Goal: Contribute content: Add original content to the website for others to see

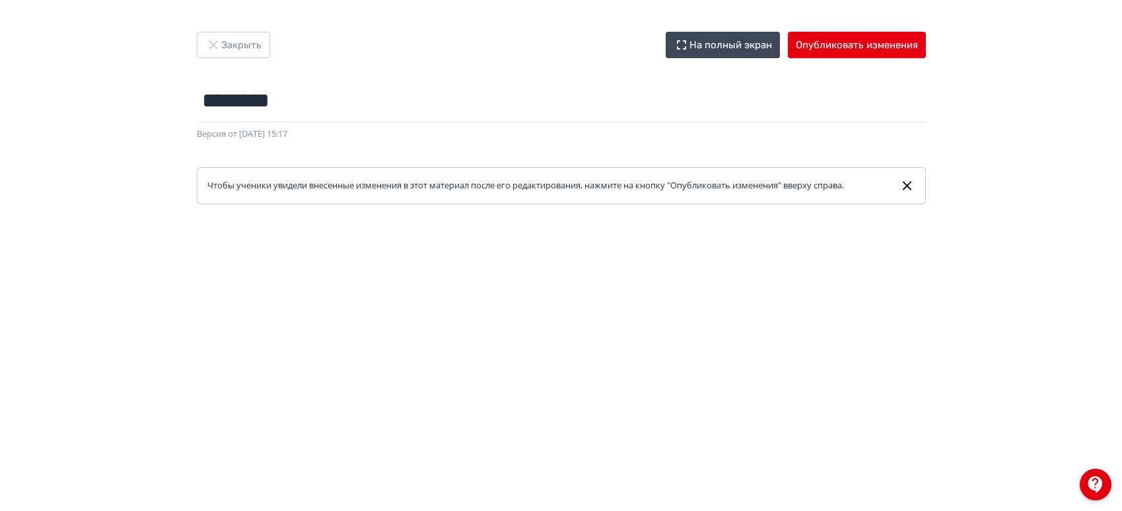
scroll to position [20, 0]
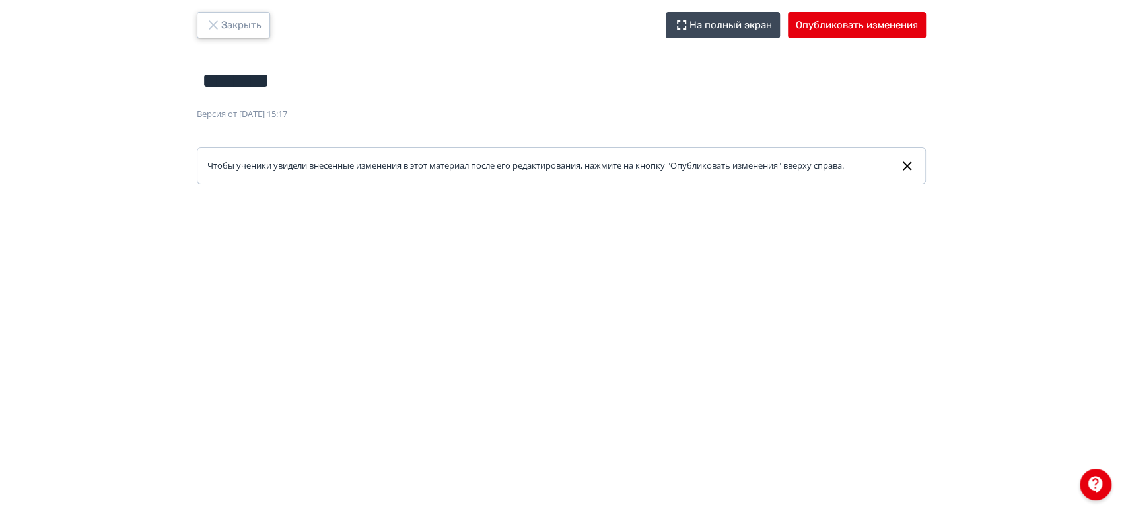
click at [240, 24] on button "Закрыть" at bounding box center [233, 25] width 73 height 26
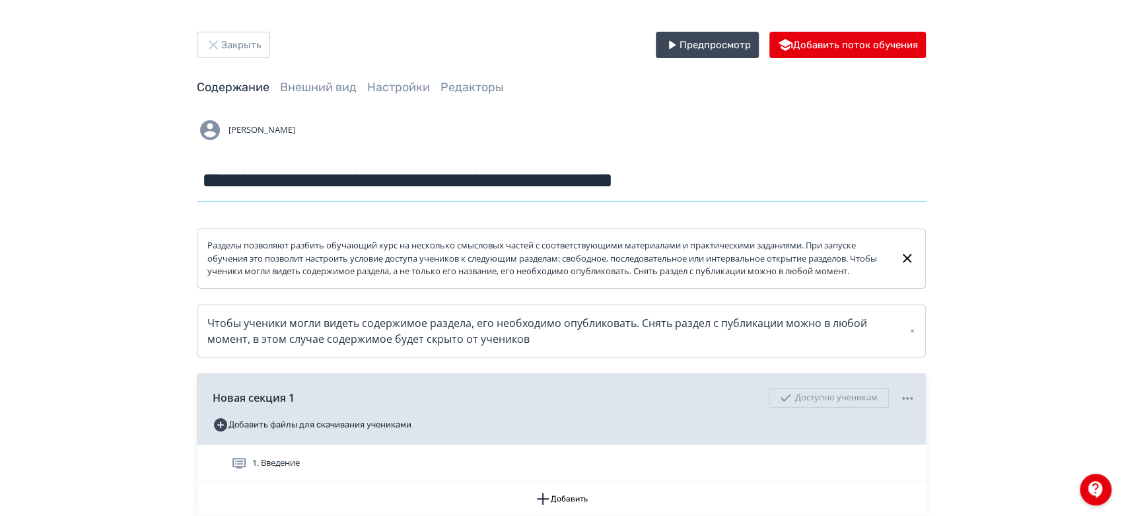
click at [777, 182] on input "**********" at bounding box center [561, 180] width 729 height 43
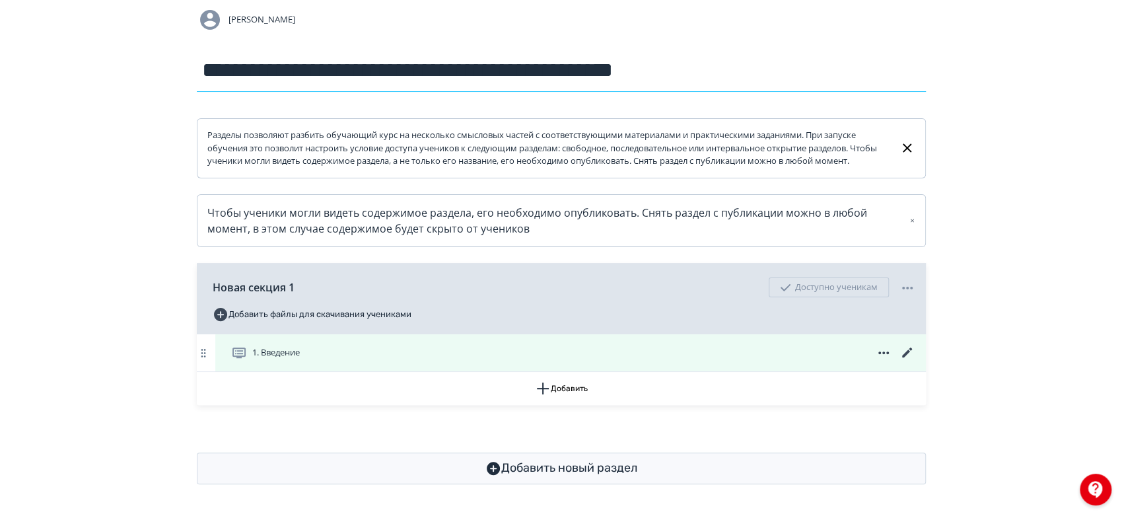
click at [906, 348] on icon at bounding box center [908, 353] width 16 height 16
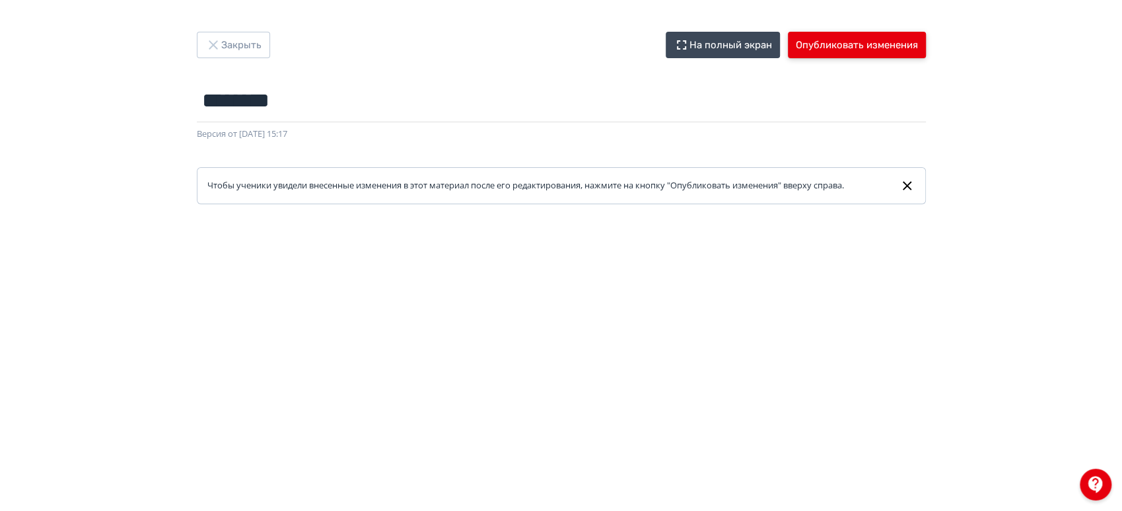
click at [803, 44] on button "Опубликовать изменения" at bounding box center [857, 45] width 138 height 26
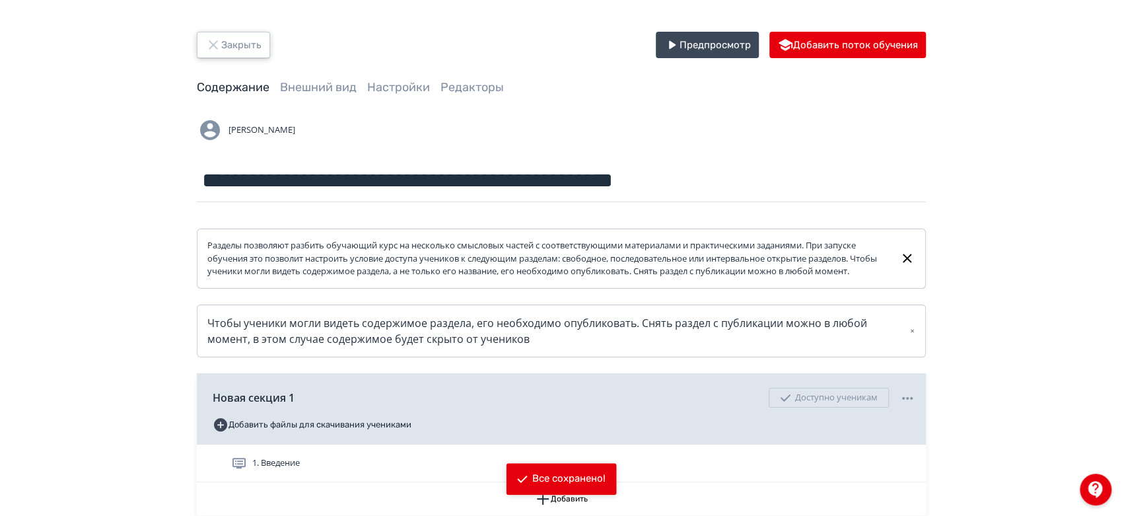
click at [227, 41] on button "Закрыть" at bounding box center [233, 45] width 73 height 26
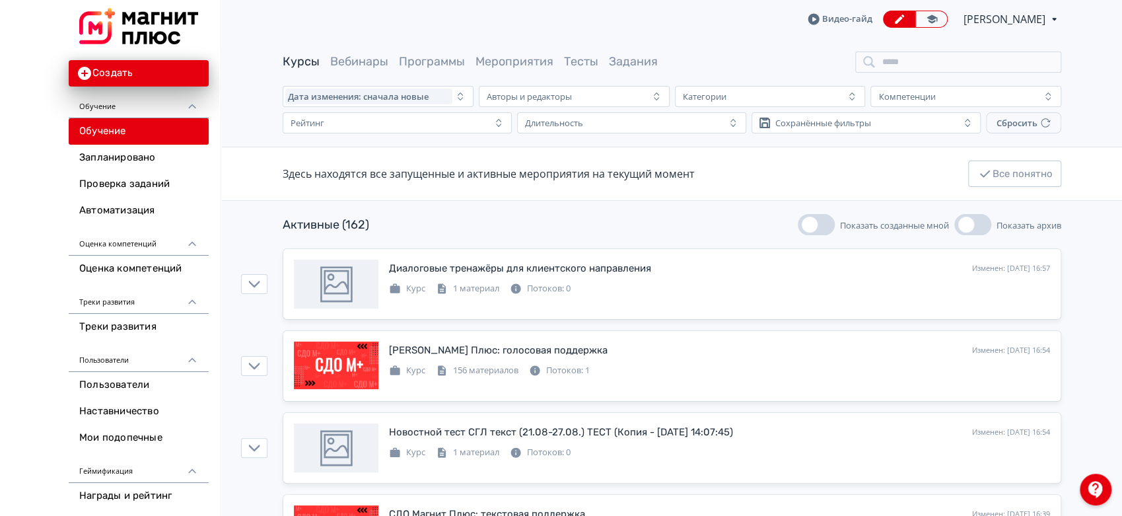
click at [1003, 17] on span "[PERSON_NAME]" at bounding box center [1006, 19] width 84 height 16
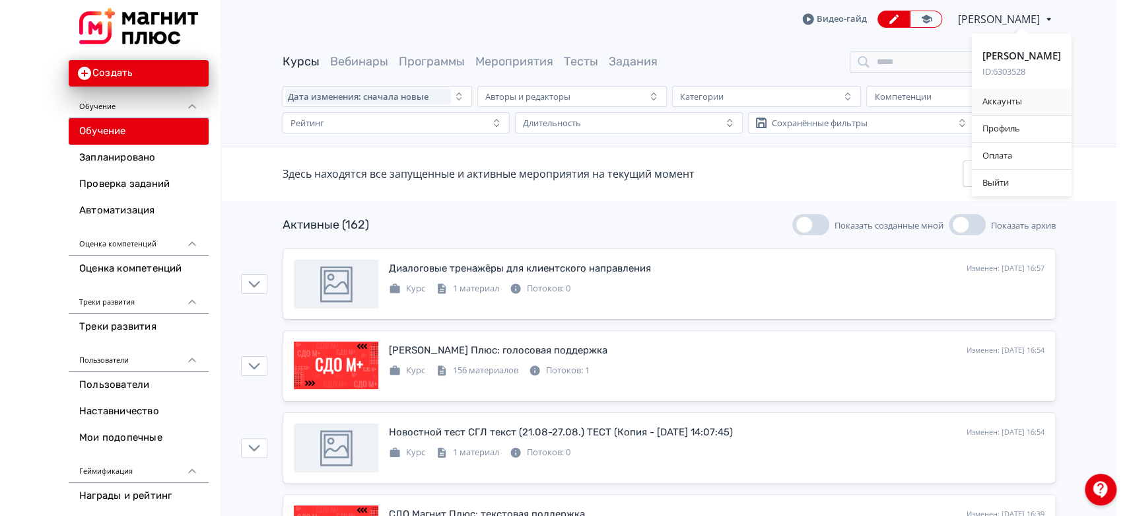
click at [1017, 94] on div "Аккаунты" at bounding box center [1022, 102] width 100 height 26
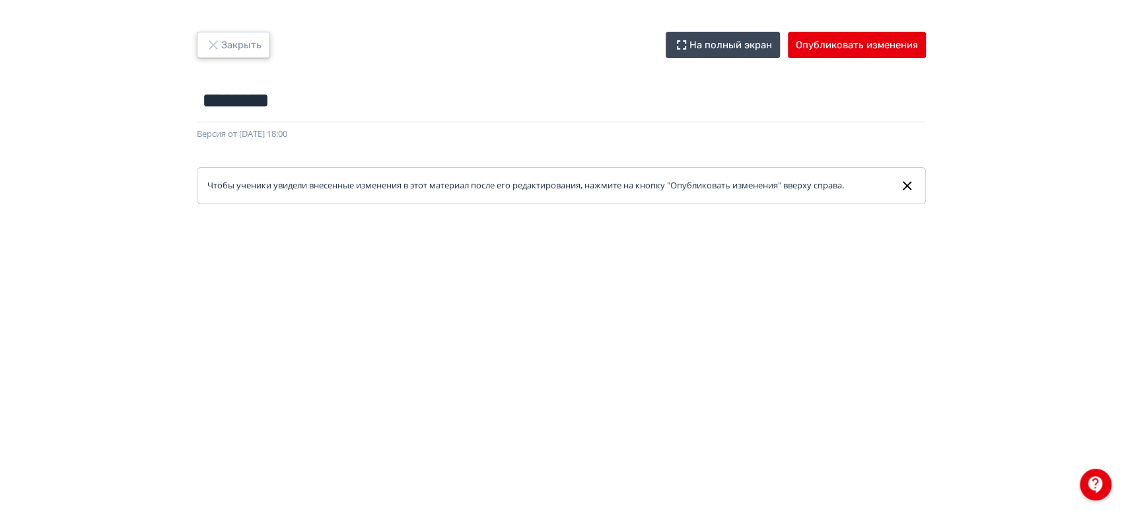
click at [256, 36] on button "Закрыть" at bounding box center [233, 45] width 73 height 26
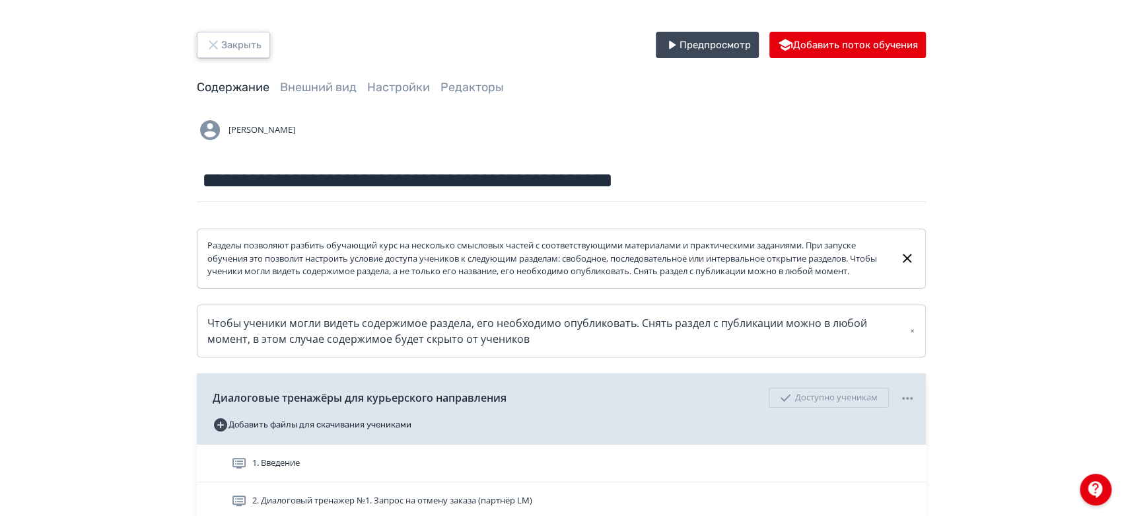
click at [256, 38] on button "Закрыть" at bounding box center [233, 45] width 73 height 26
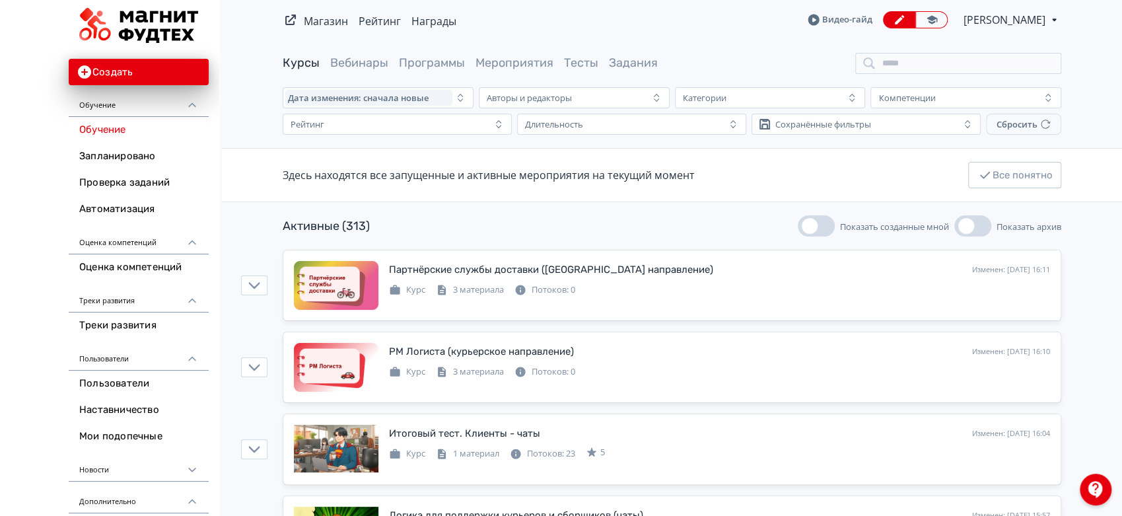
click at [1028, 20] on span "[PERSON_NAME]" at bounding box center [1006, 20] width 84 height 16
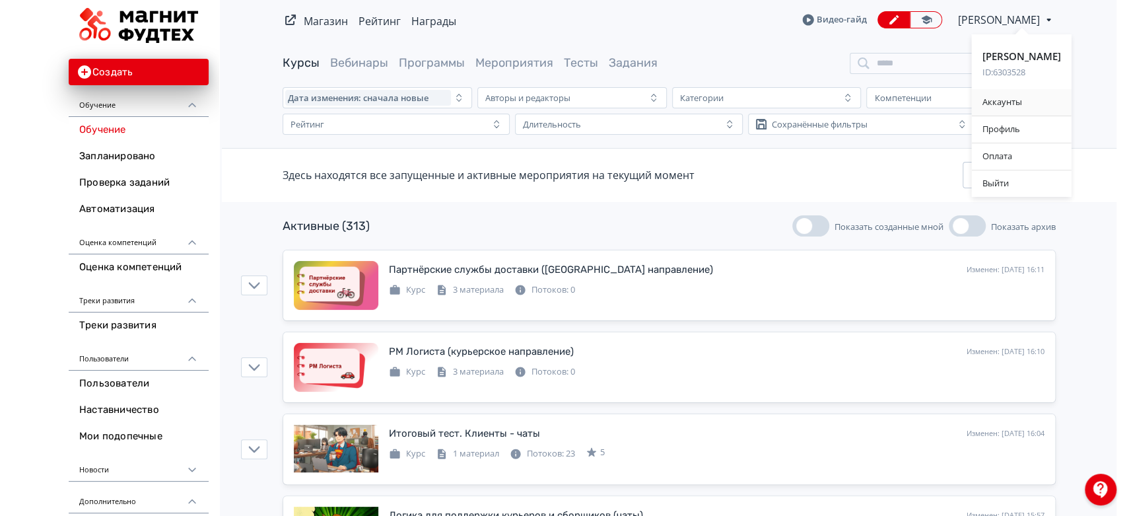
click at [1013, 106] on div "Аккаунты" at bounding box center [1022, 102] width 100 height 26
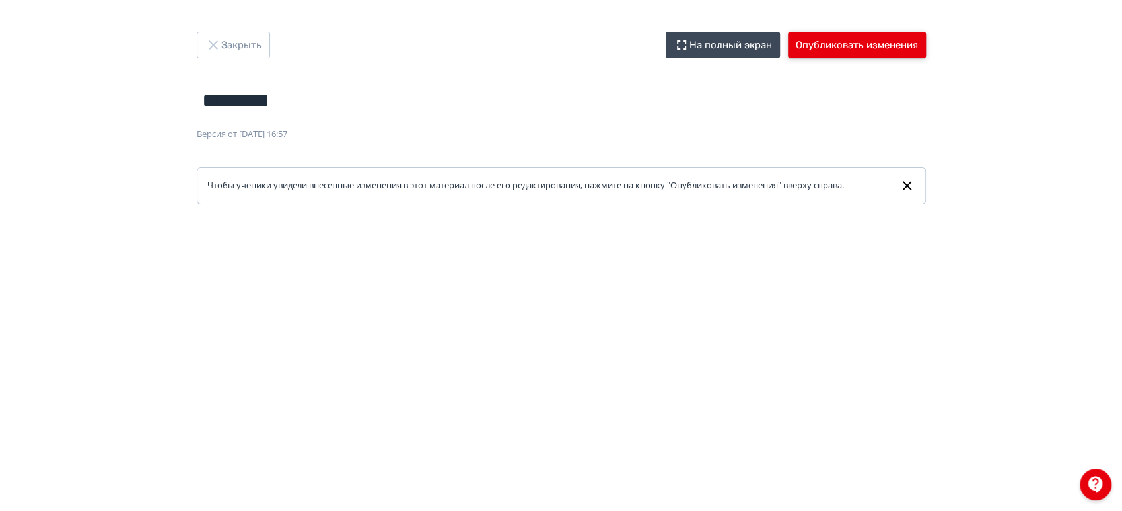
click at [876, 44] on button "Опубликовать изменения" at bounding box center [857, 45] width 138 height 26
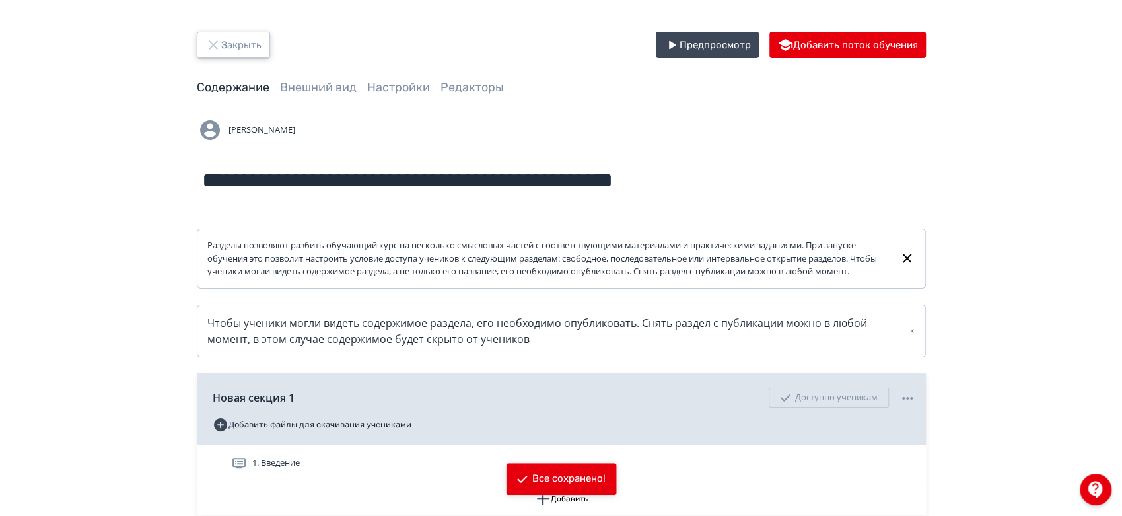
click at [249, 42] on button "Закрыть" at bounding box center [233, 45] width 73 height 26
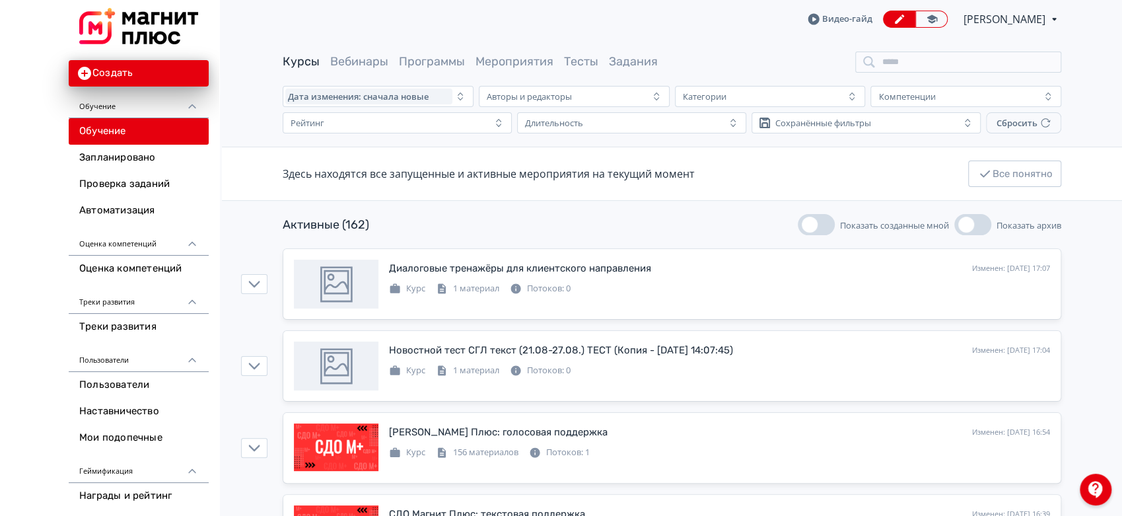
click at [997, 14] on span "[PERSON_NAME]" at bounding box center [1006, 19] width 84 height 16
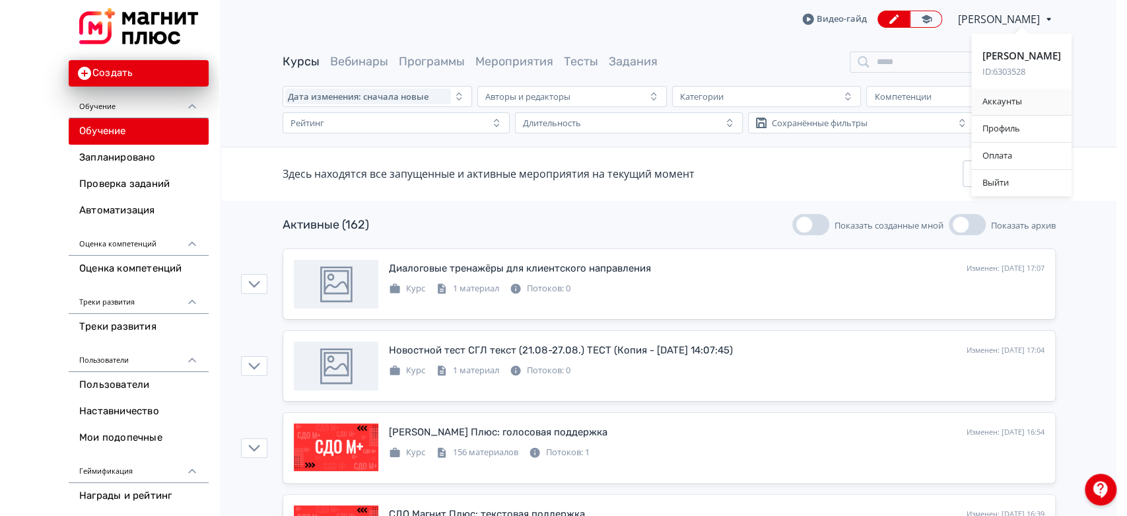
click at [1014, 97] on div "Аккаунты" at bounding box center [1022, 102] width 100 height 26
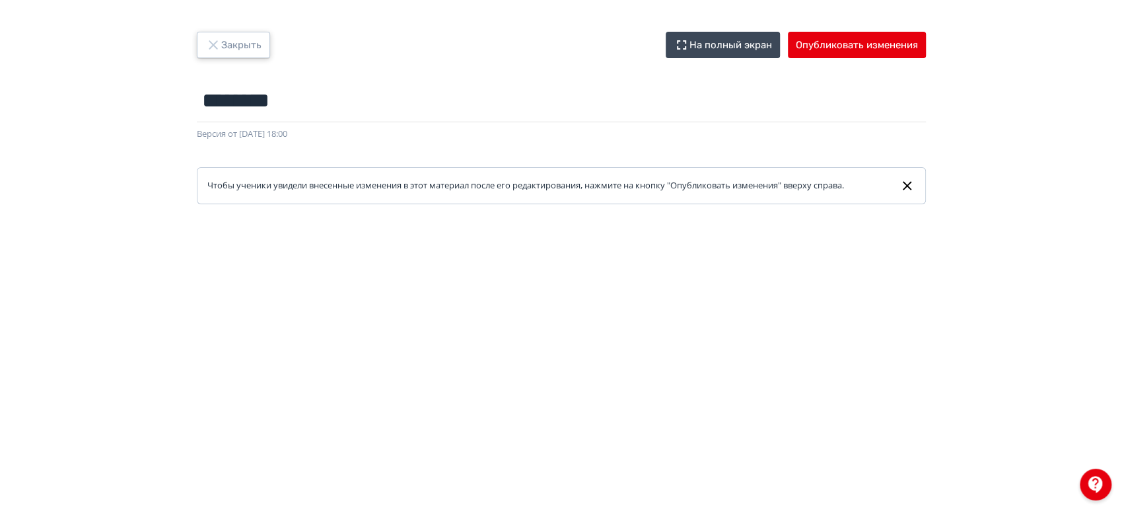
click at [217, 37] on icon "button" at bounding box center [213, 45] width 16 height 16
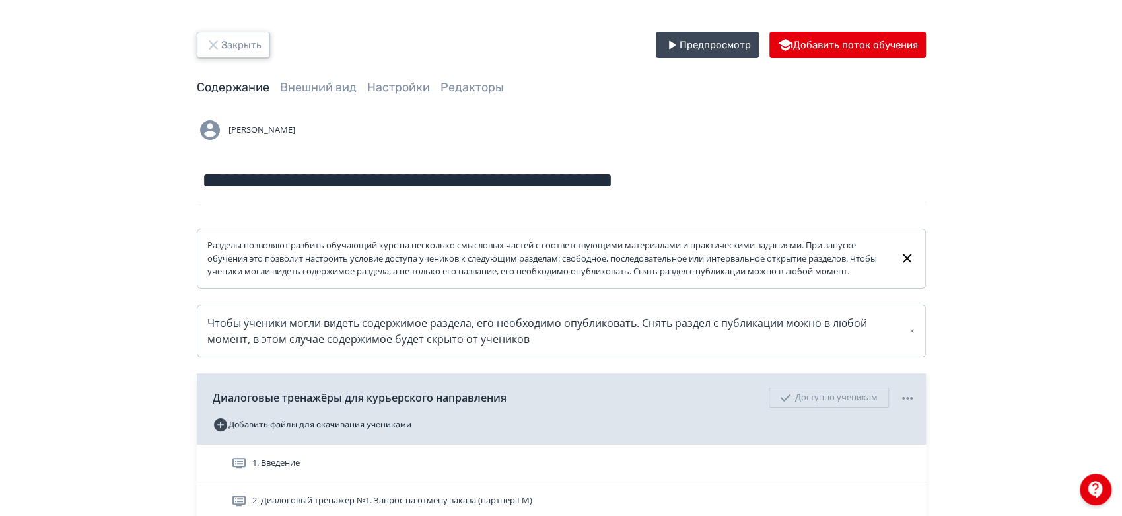
click at [242, 39] on button "Закрыть" at bounding box center [233, 45] width 73 height 26
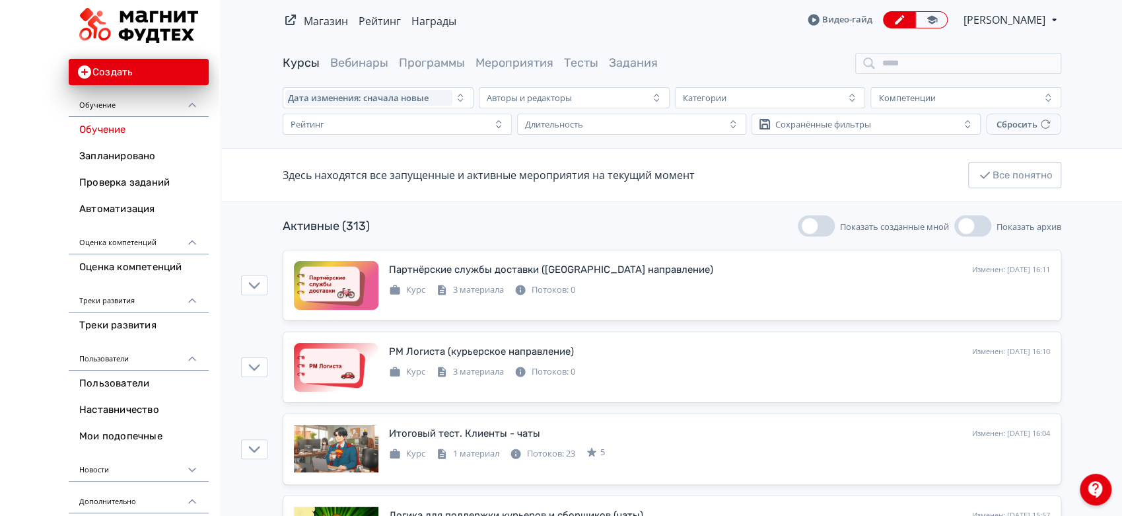
click at [1034, 17] on span "[PERSON_NAME]" at bounding box center [1006, 20] width 84 height 16
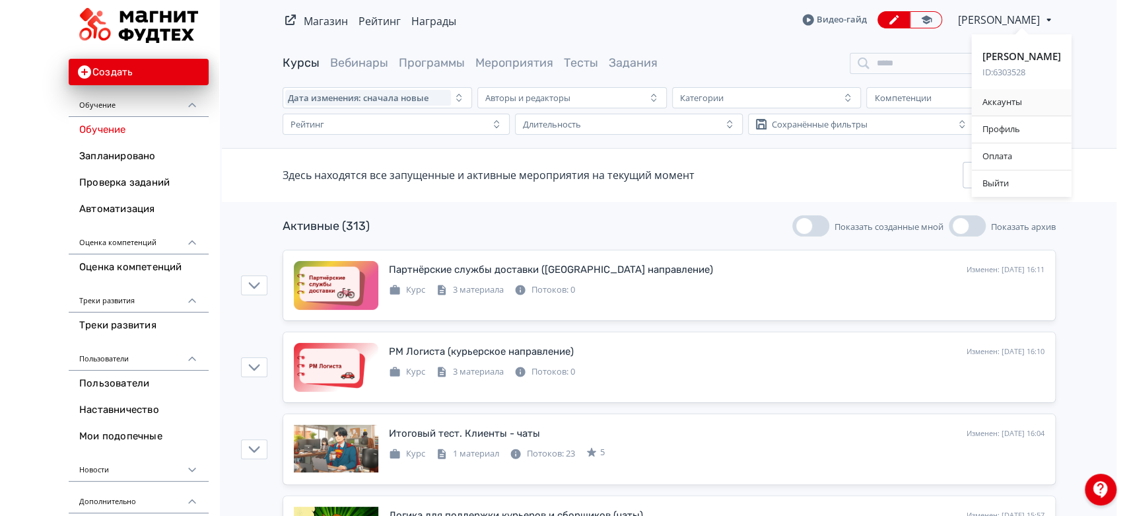
click at [1007, 100] on div "Аккаунты" at bounding box center [1022, 102] width 100 height 26
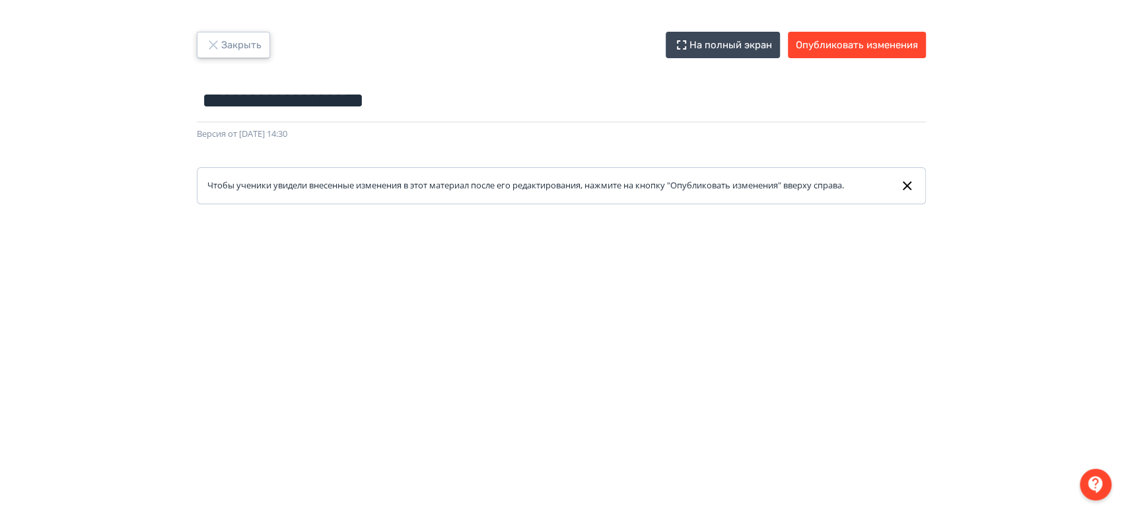
click at [245, 48] on button "Закрыть" at bounding box center [233, 45] width 73 height 26
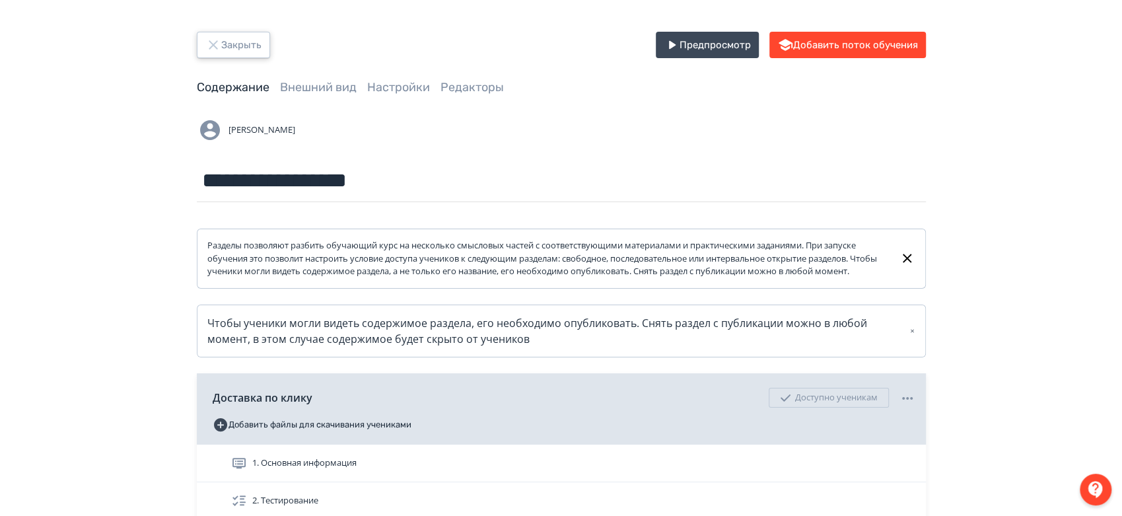
click at [235, 36] on button "Закрыть" at bounding box center [233, 45] width 73 height 26
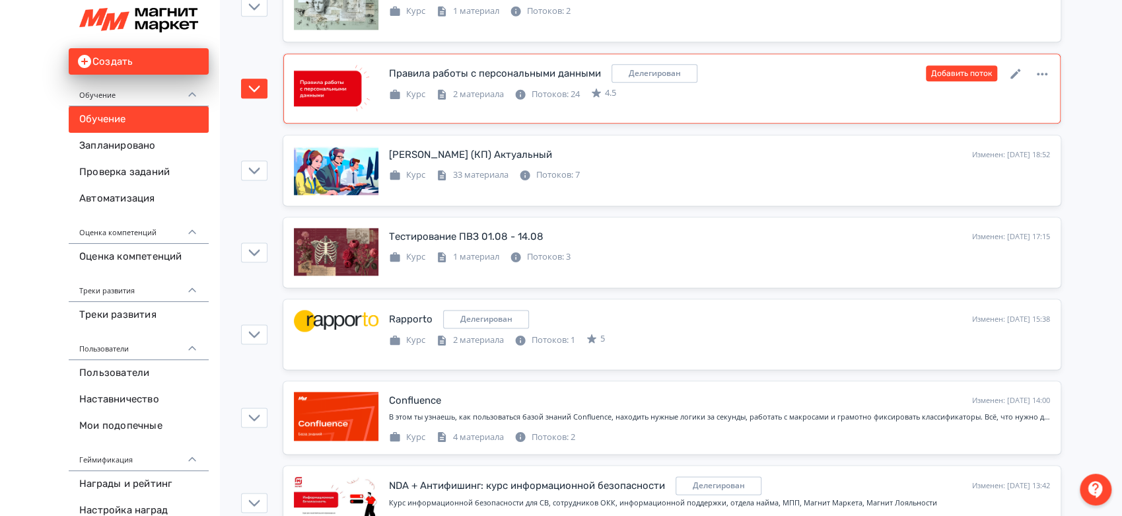
scroll to position [1100, 0]
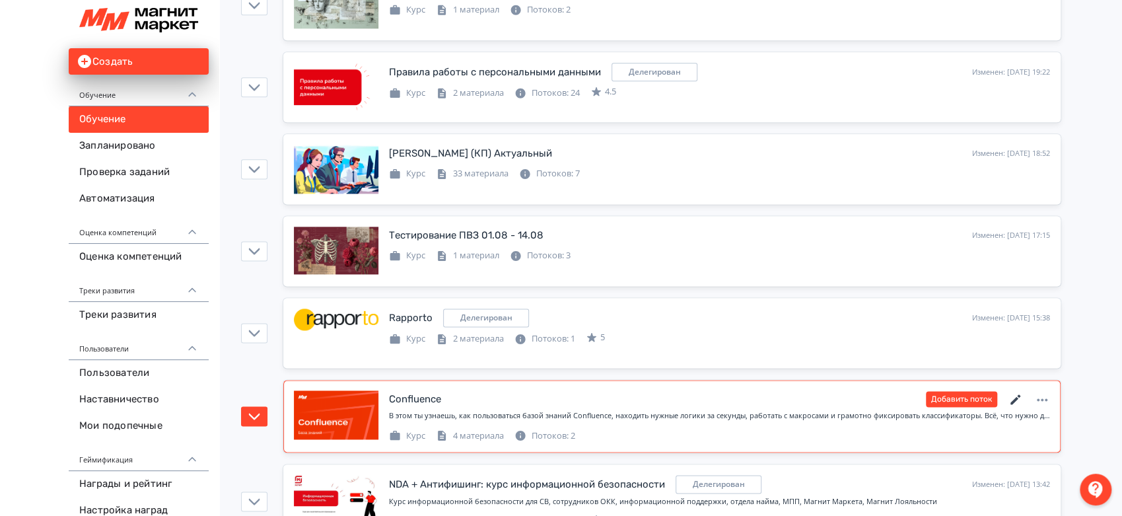
click at [1017, 392] on icon at bounding box center [1016, 400] width 16 height 16
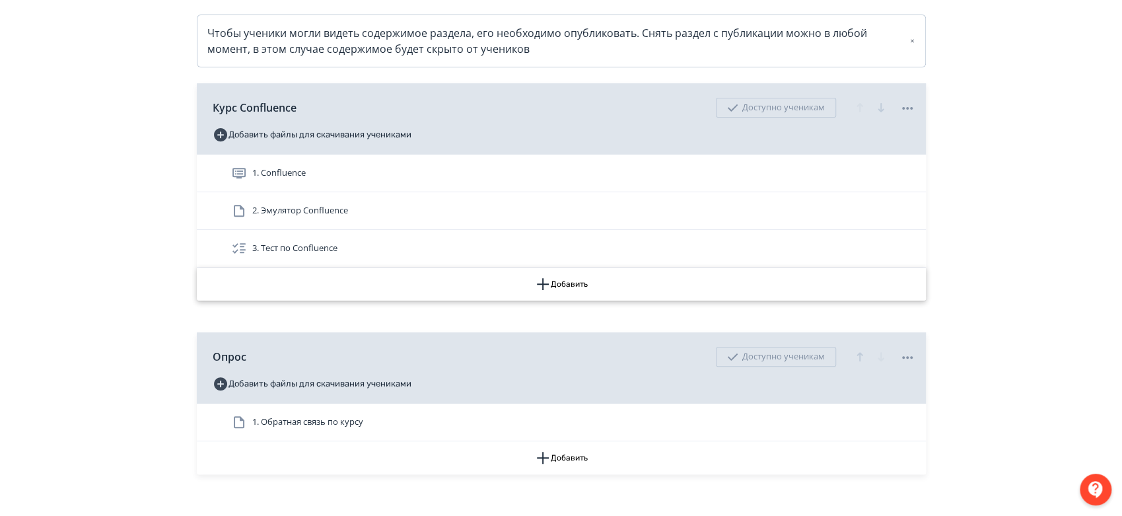
scroll to position [293, 0]
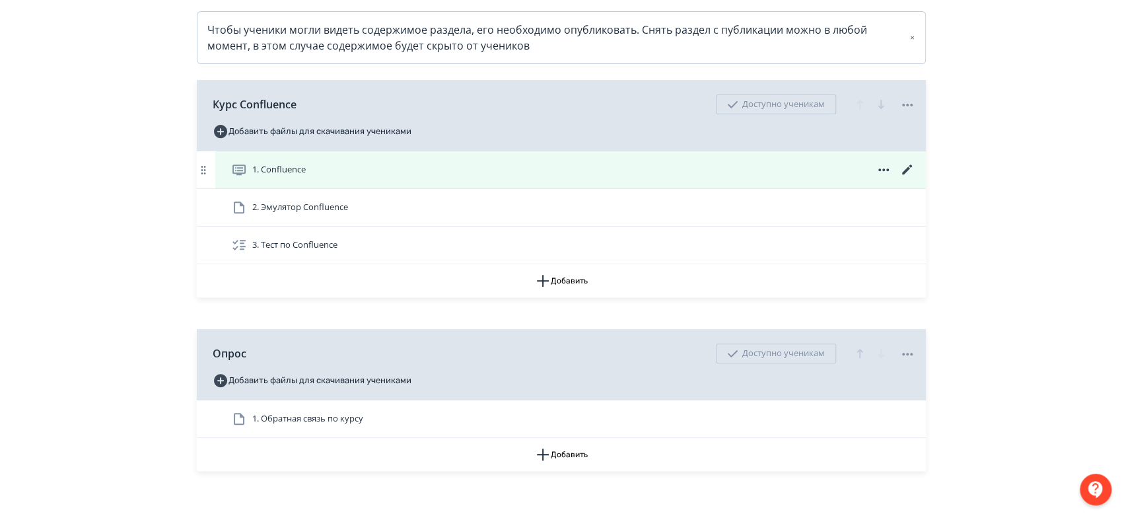
click at [703, 188] on div "1. Confluence" at bounding box center [570, 169] width 711 height 37
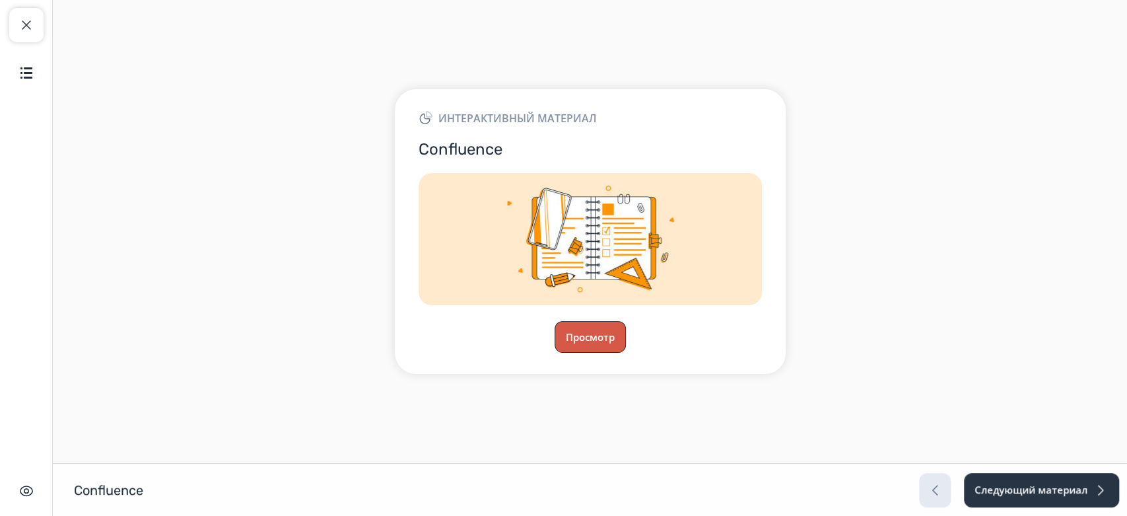
click at [573, 336] on button "Просмотр" at bounding box center [590, 337] width 71 height 32
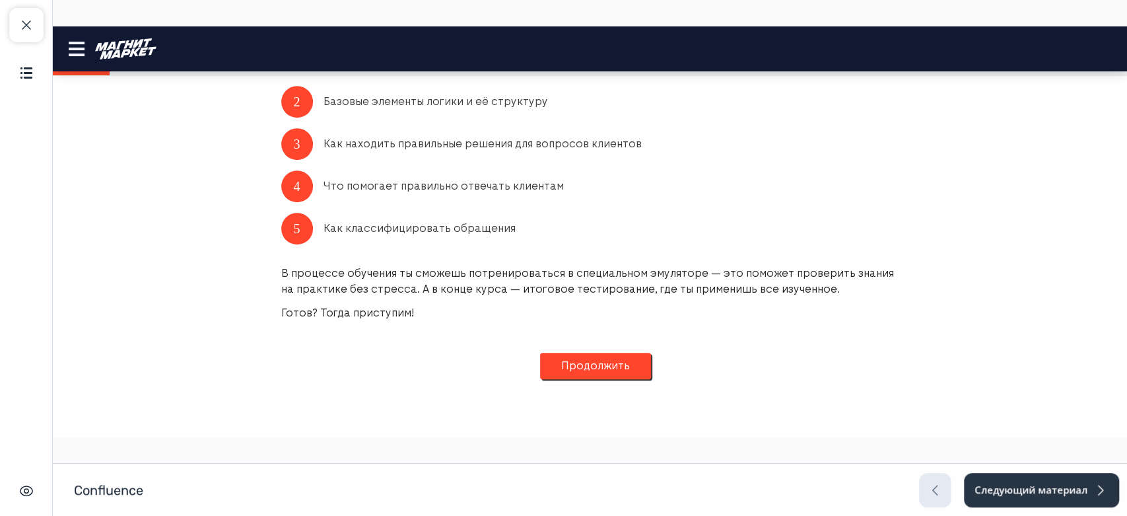
click at [592, 374] on button "Продолжить" at bounding box center [595, 366] width 111 height 26
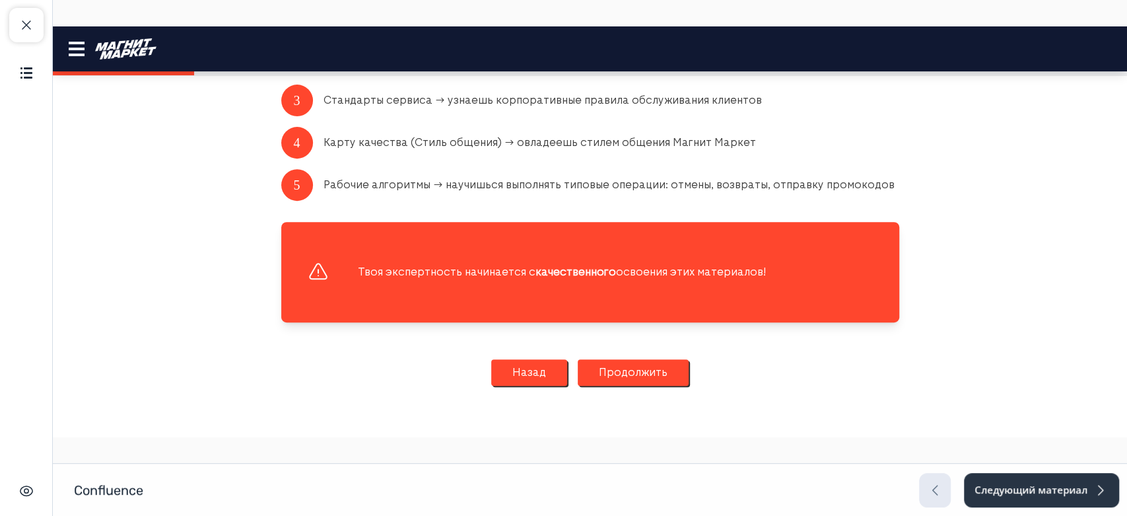
scroll to position [327, 0]
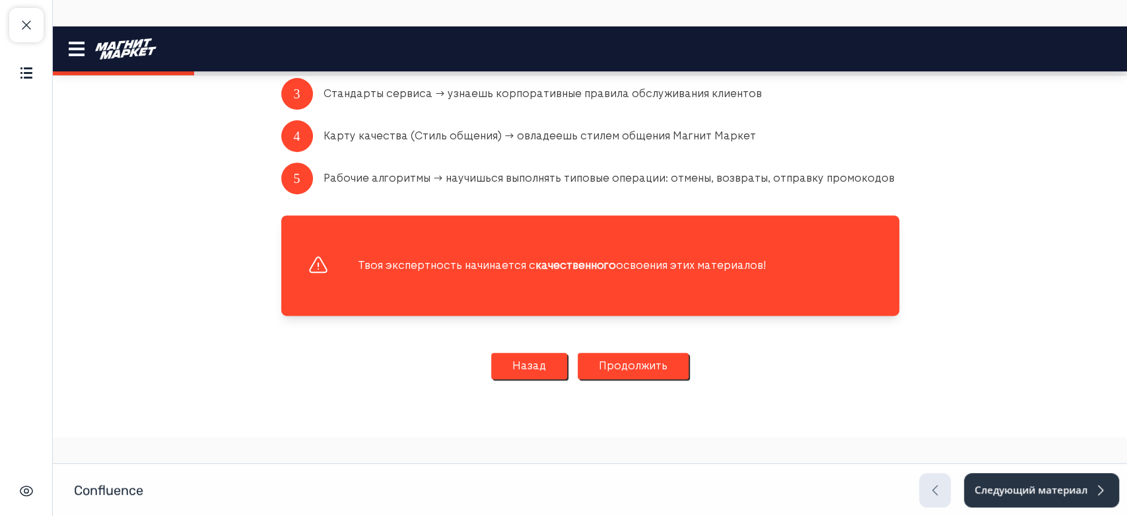
click at [587, 361] on button "Продолжить" at bounding box center [633, 366] width 111 height 26
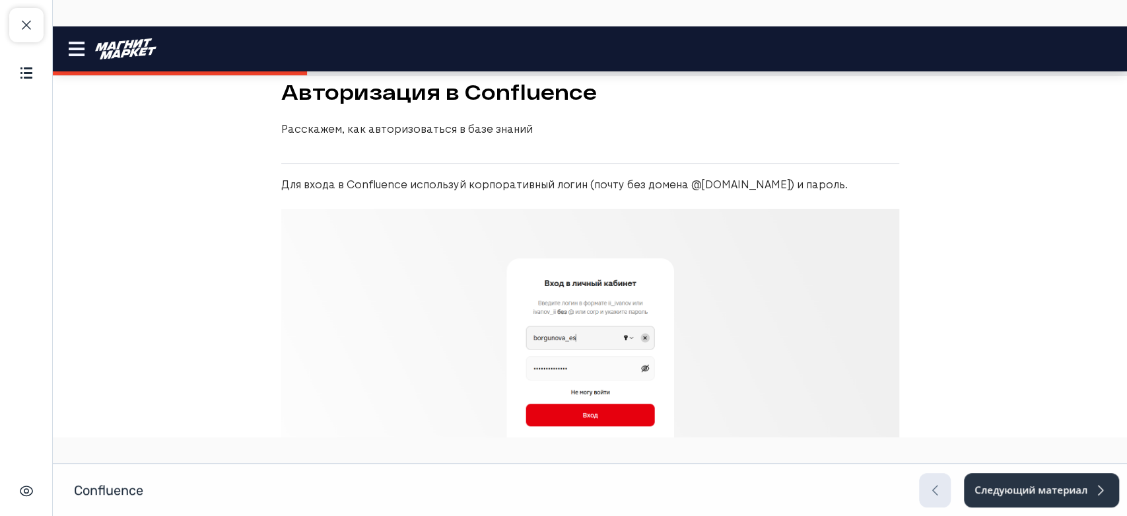
scroll to position [0, 0]
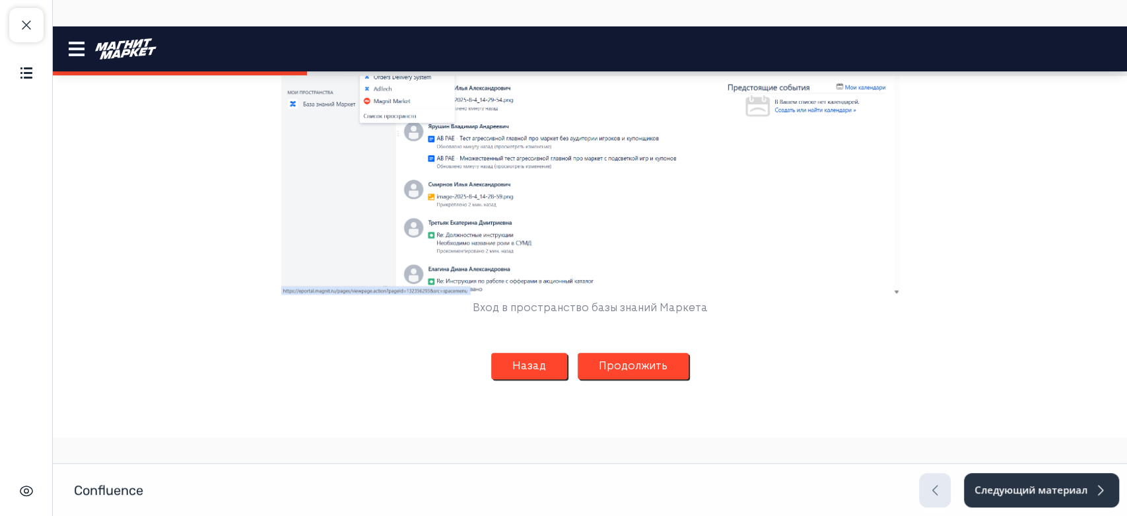
click at [597, 363] on button "Продолжить" at bounding box center [633, 366] width 111 height 26
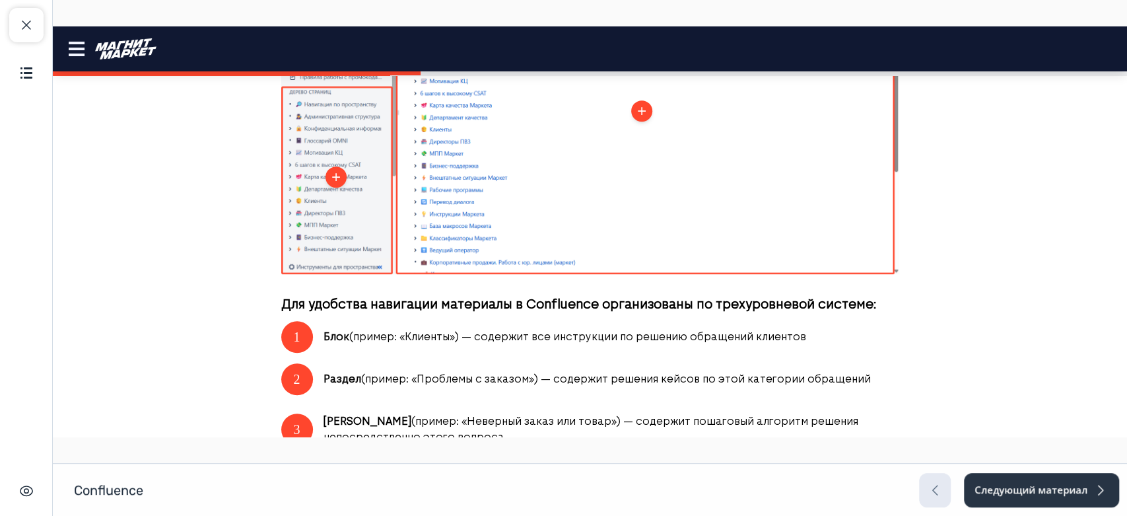
scroll to position [367, 0]
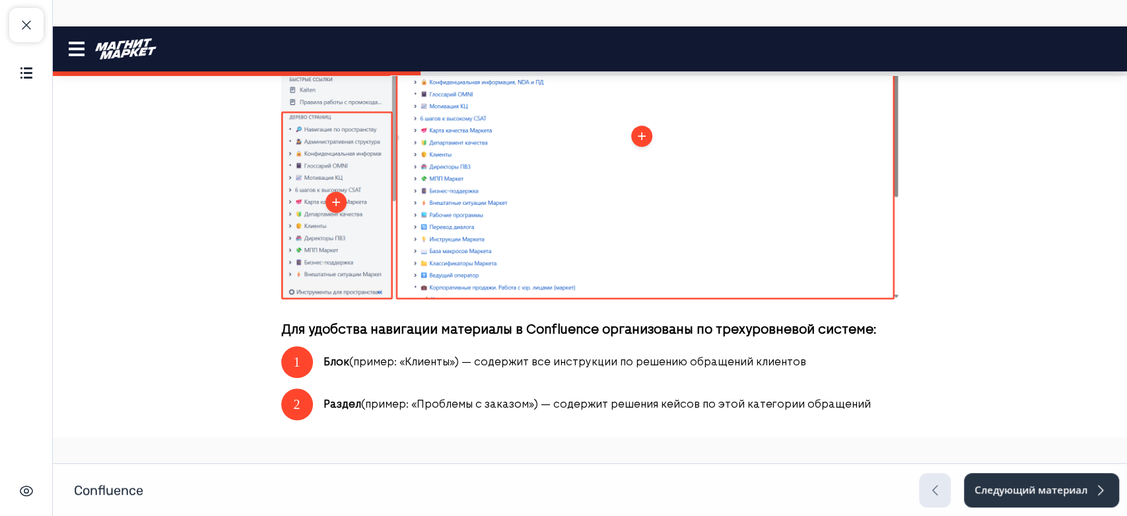
click at [332, 201] on icon at bounding box center [336, 202] width 8 height 8
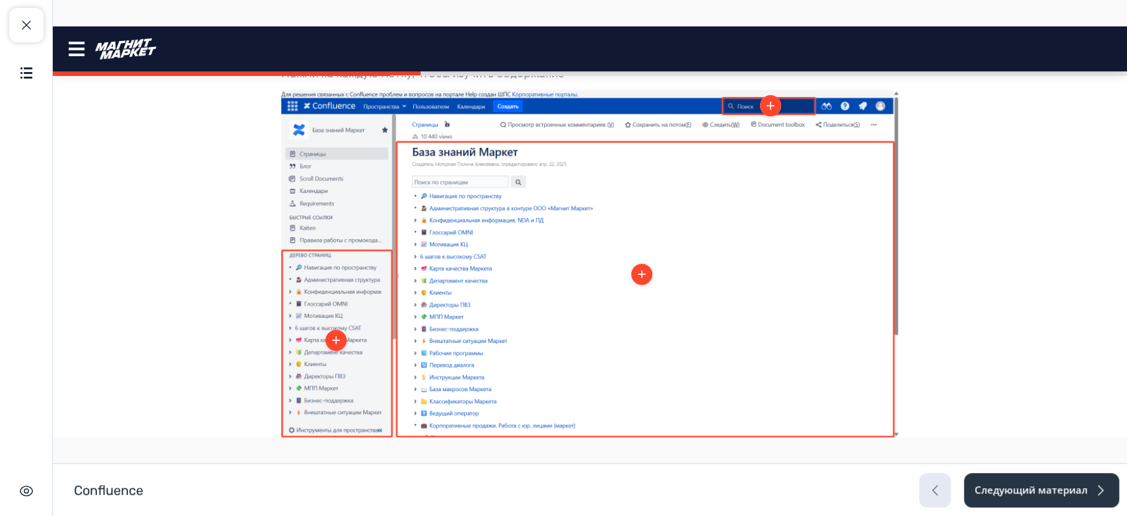
scroll to position [220, 0]
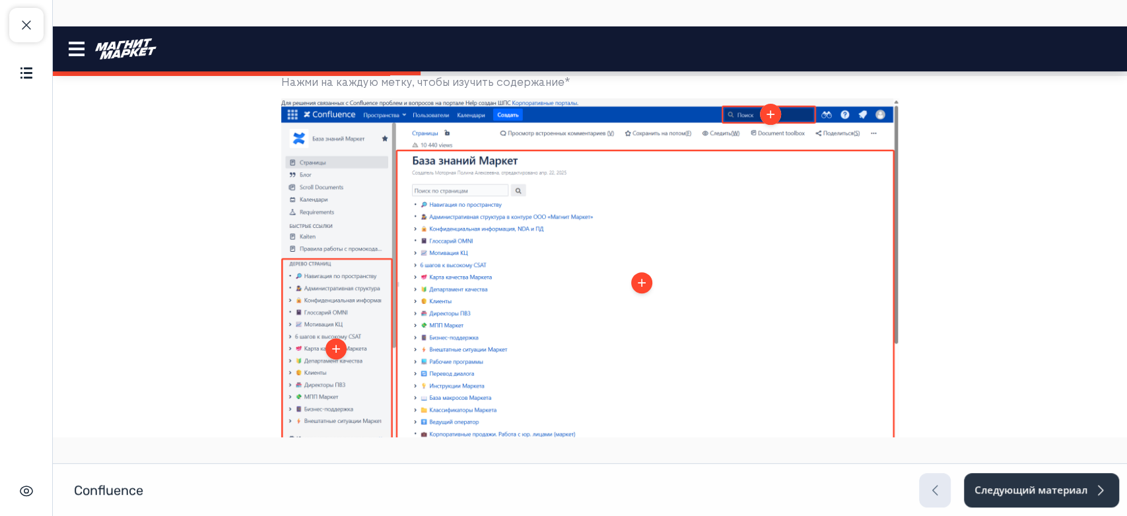
click at [334, 344] on icon at bounding box center [336, 348] width 13 height 13
click at [332, 346] on icon at bounding box center [336, 348] width 13 height 13
click at [766, 112] on icon at bounding box center [770, 114] width 13 height 13
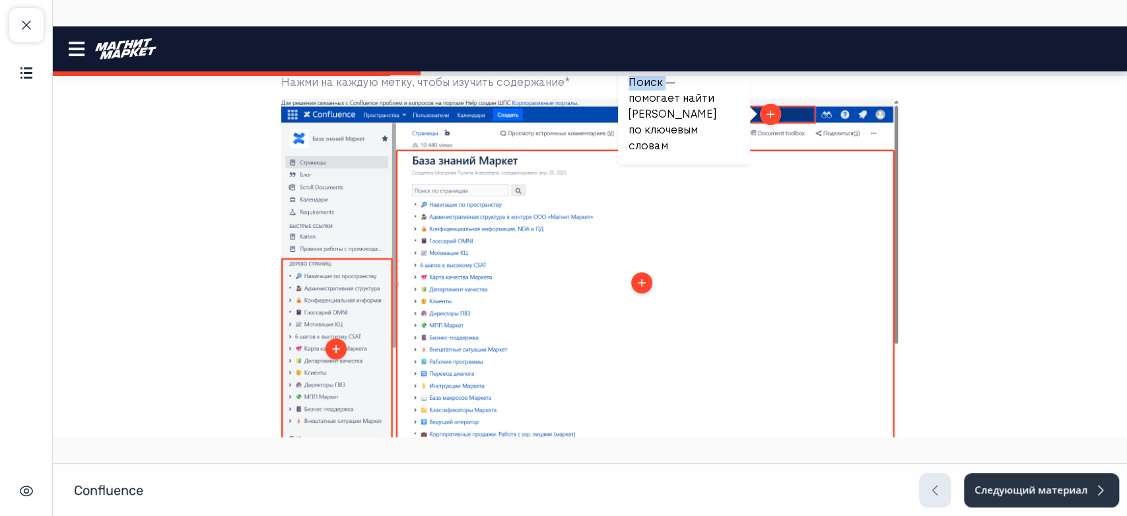
click at [766, 112] on icon at bounding box center [770, 114] width 13 height 13
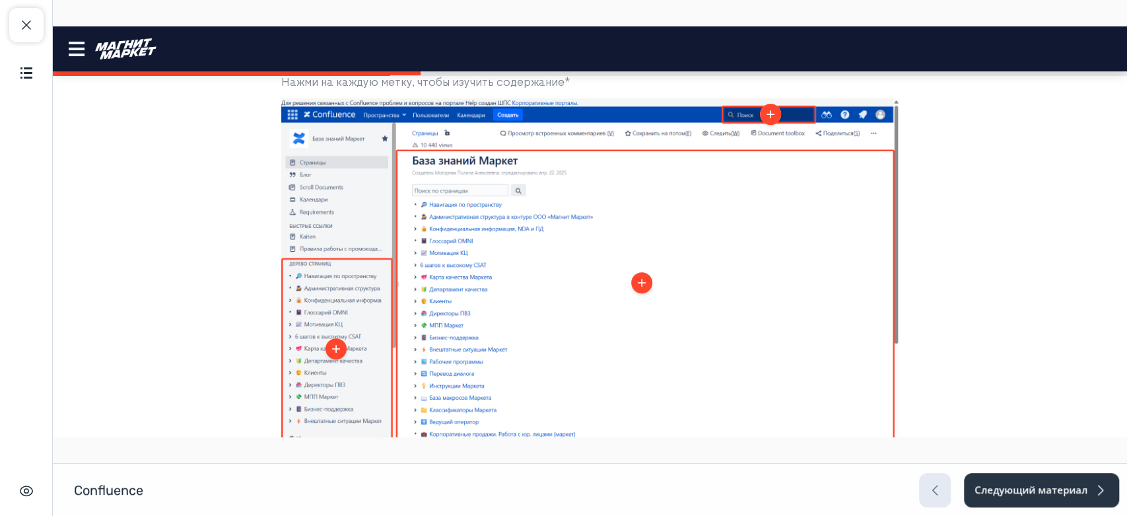
click at [764, 114] on icon at bounding box center [770, 114] width 13 height 13
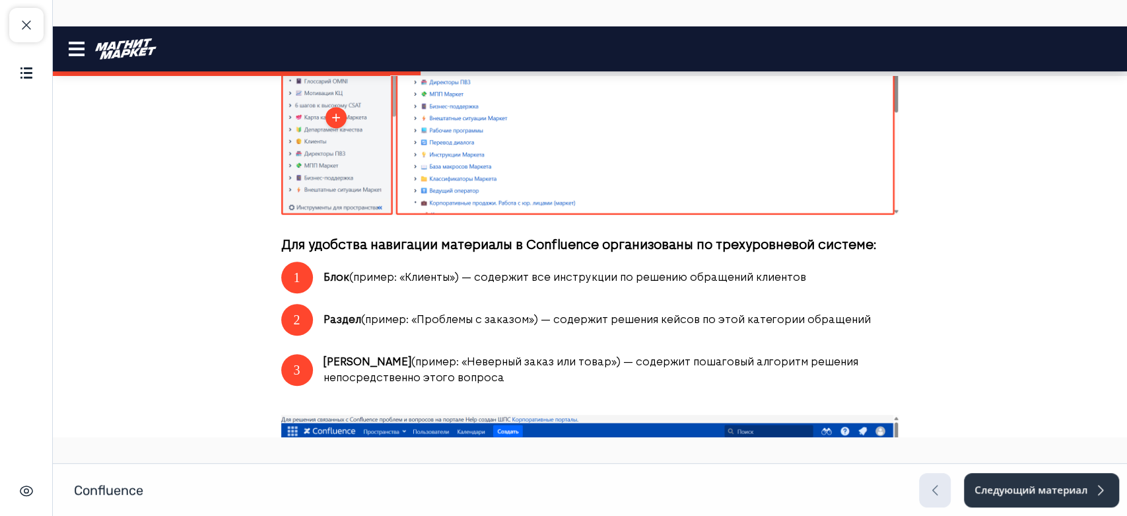
scroll to position [367, 0]
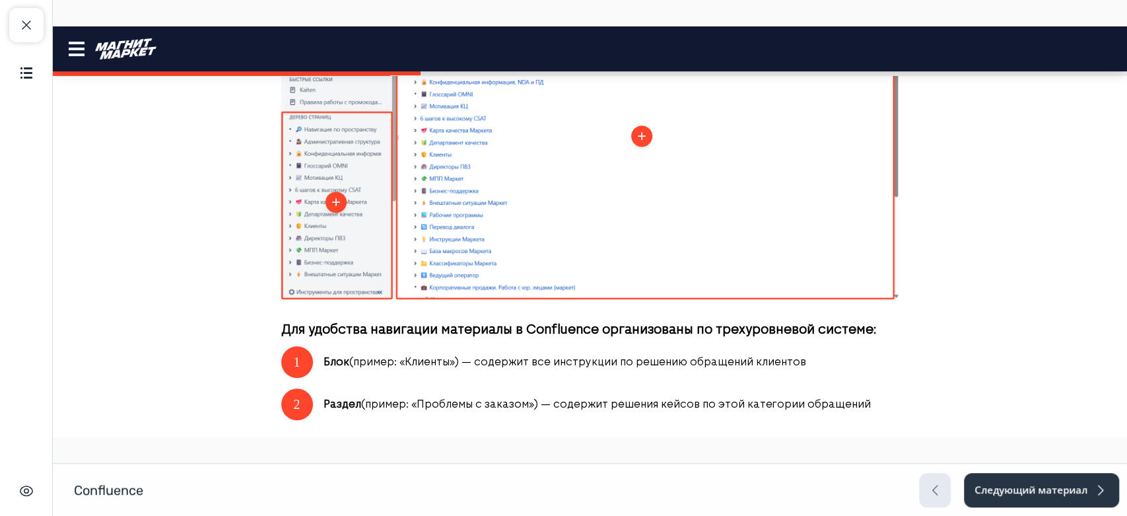
click at [637, 137] on icon at bounding box center [641, 135] width 13 height 13
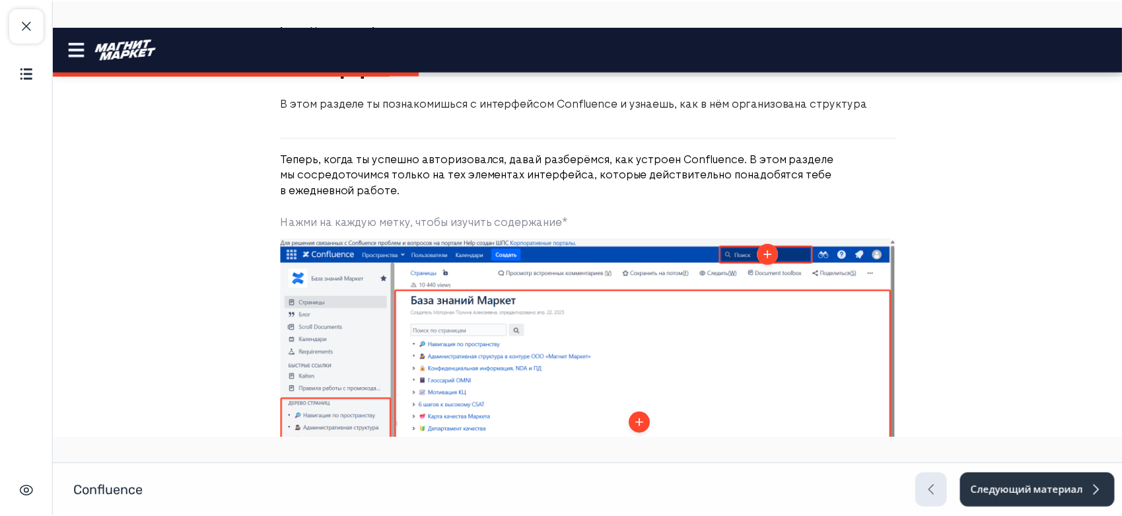
scroll to position [73, 0]
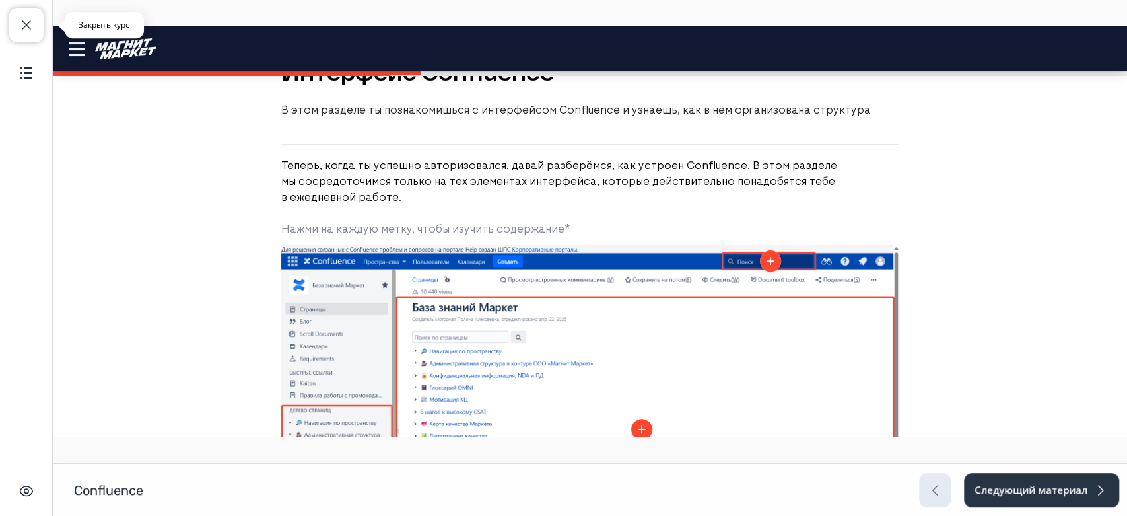
click at [35, 28] on button "Закрыть курс" at bounding box center [26, 25] width 34 height 34
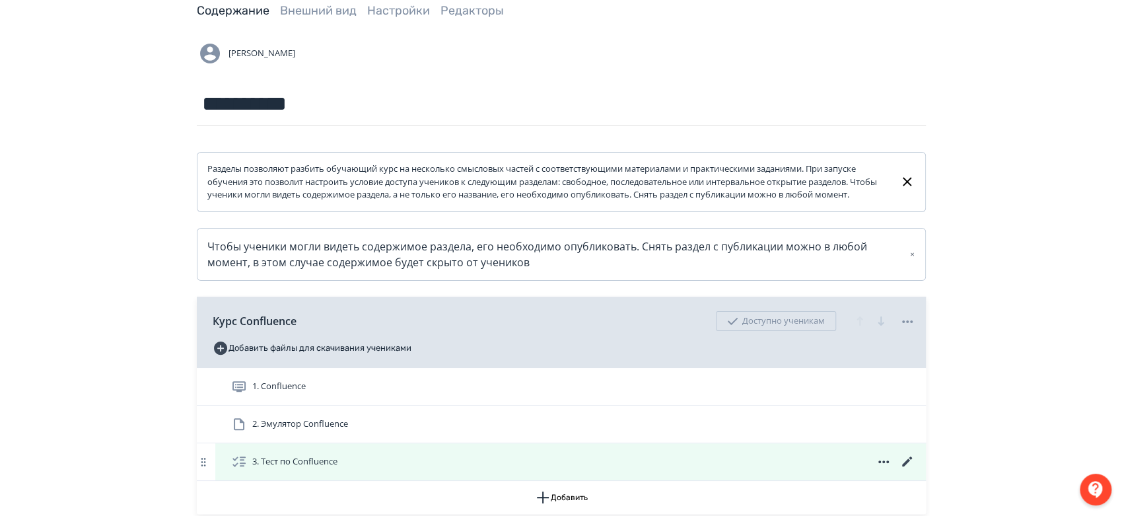
scroll to position [220, 0]
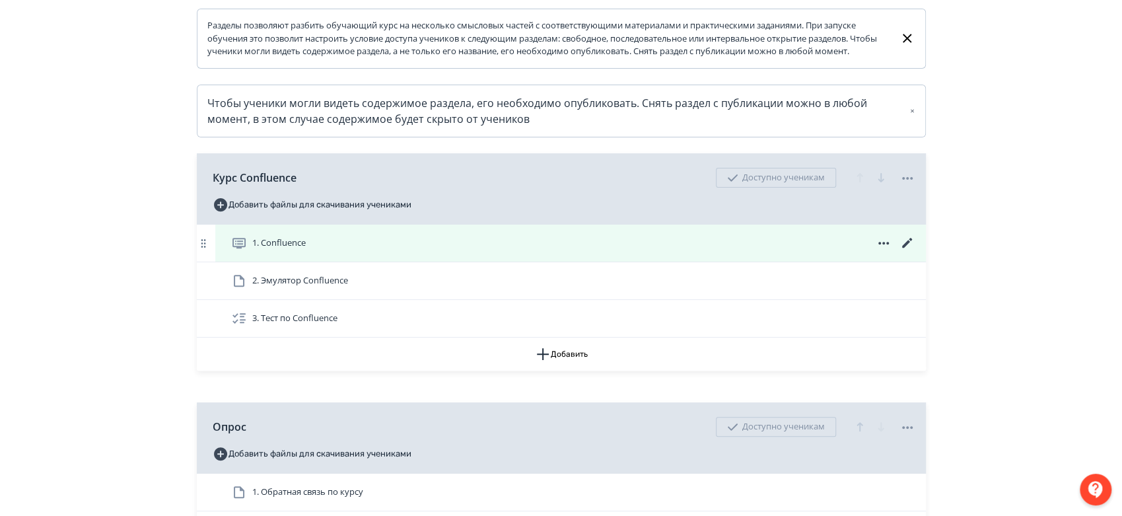
click at [904, 251] on icon at bounding box center [908, 243] width 16 height 16
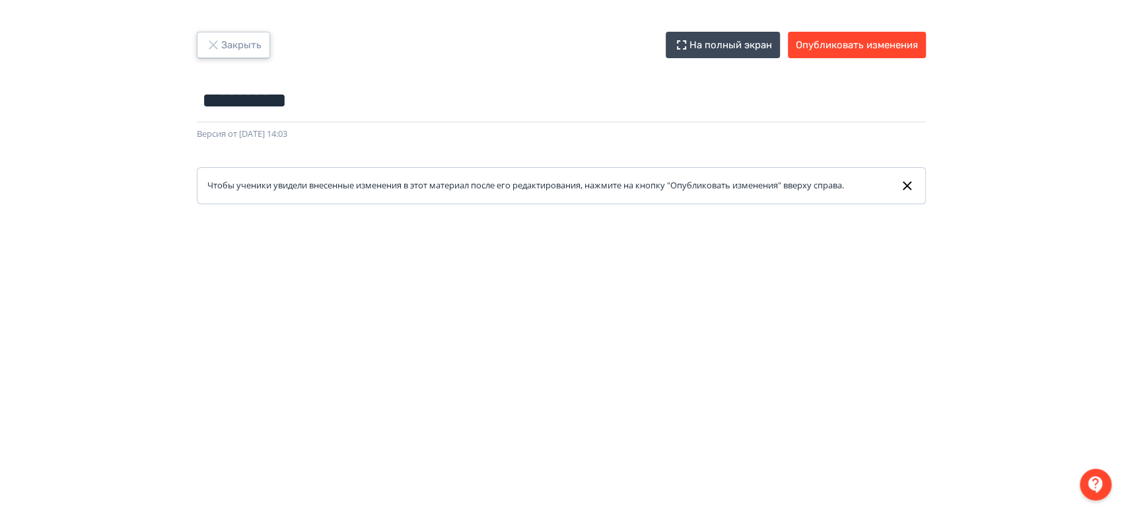
drag, startPoint x: 256, startPoint y: 57, endPoint x: 254, endPoint y: 51, distance: 6.9
click at [254, 55] on button "Закрыть" at bounding box center [233, 45] width 73 height 26
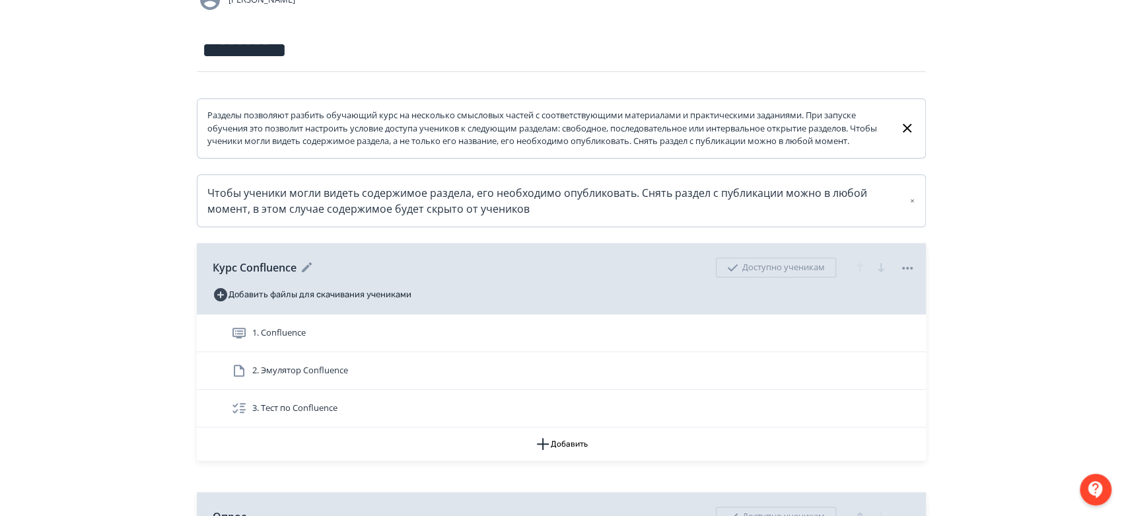
scroll to position [293, 0]
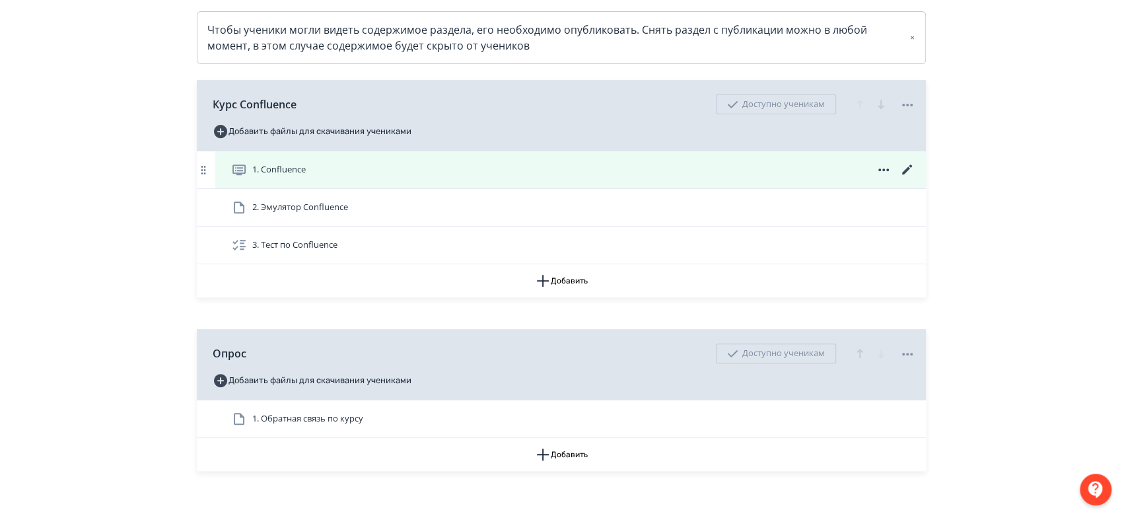
click at [435, 178] on div "1. Confluence" at bounding box center [573, 170] width 684 height 16
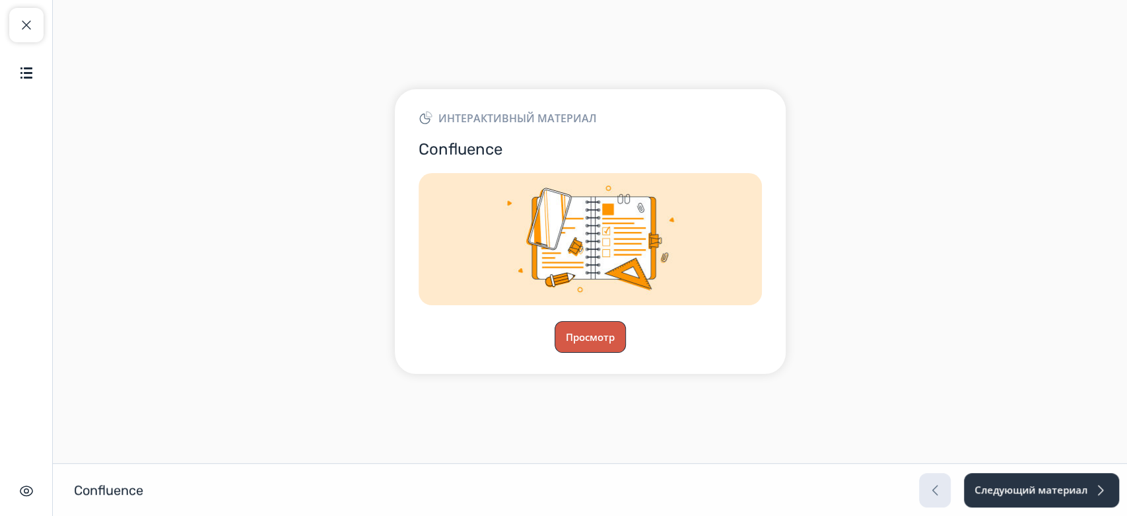
click at [585, 337] on button "Просмотр" at bounding box center [590, 337] width 71 height 32
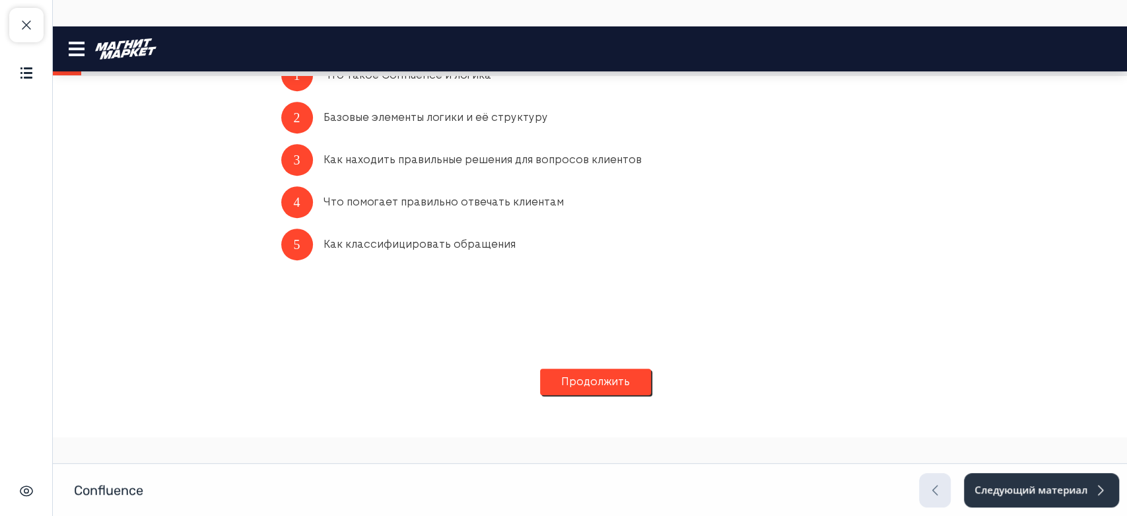
scroll to position [448, 0]
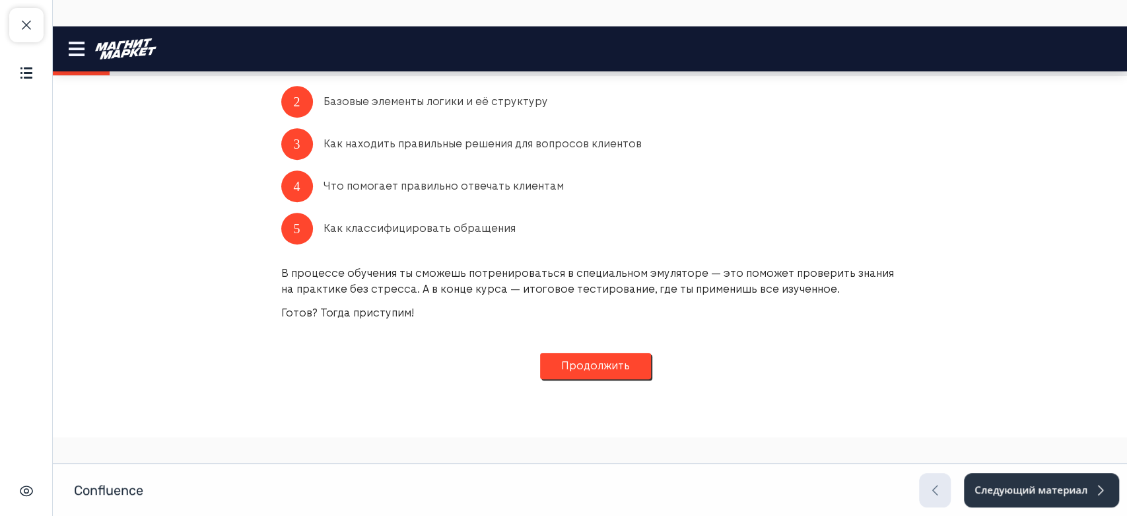
click at [638, 371] on button "Продолжить" at bounding box center [595, 366] width 111 height 26
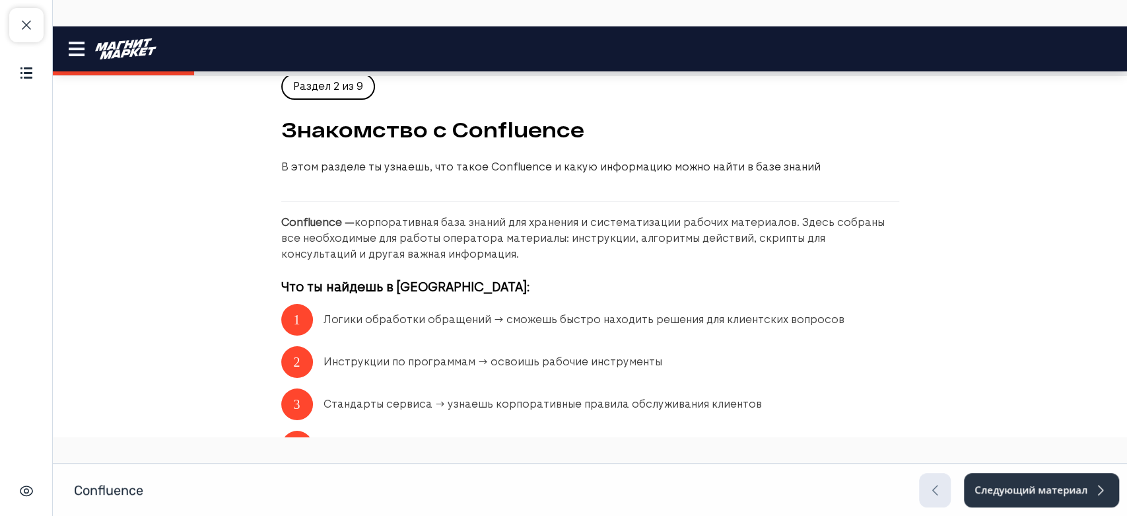
scroll to position [0, 0]
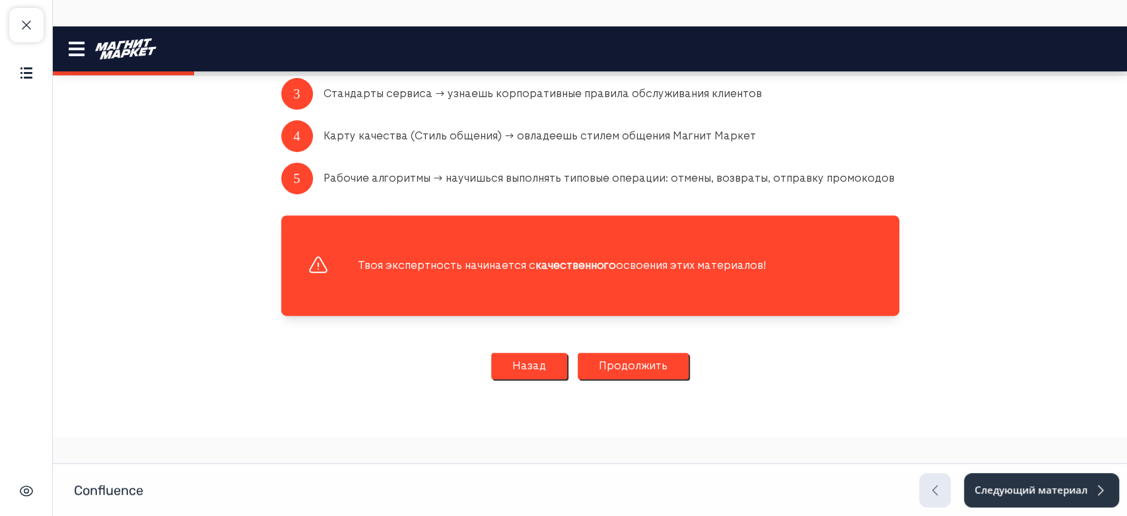
click at [638, 361] on button "Продолжить" at bounding box center [633, 366] width 111 height 26
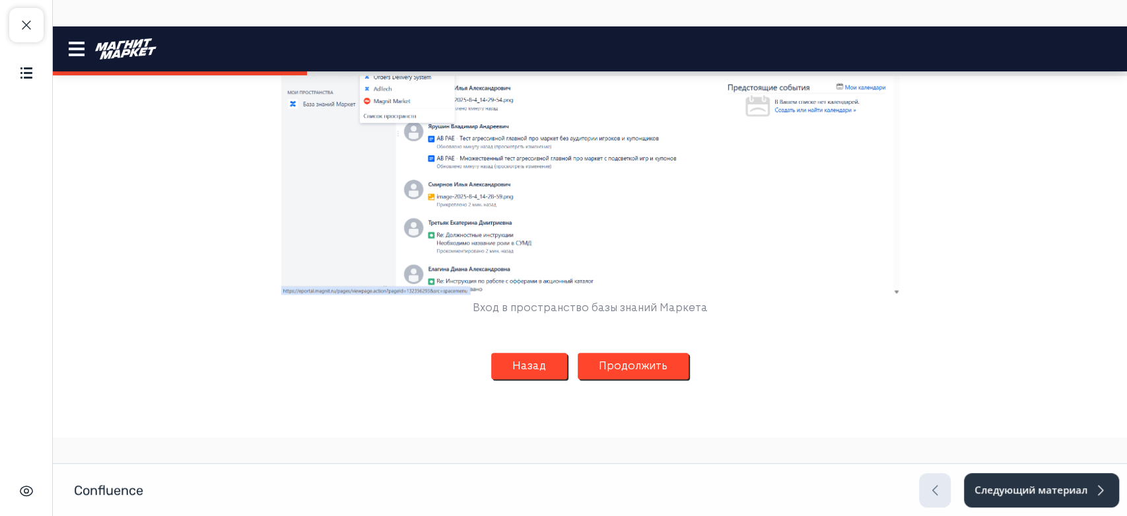
click at [638, 355] on button "Продолжить" at bounding box center [633, 366] width 111 height 26
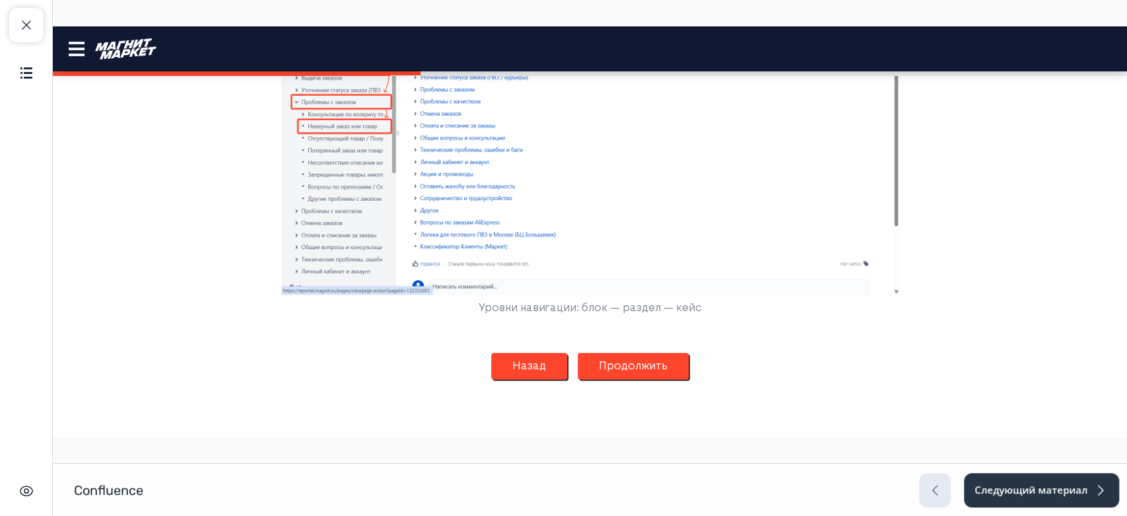
click at [641, 362] on button "Продолжить" at bounding box center [633, 366] width 111 height 26
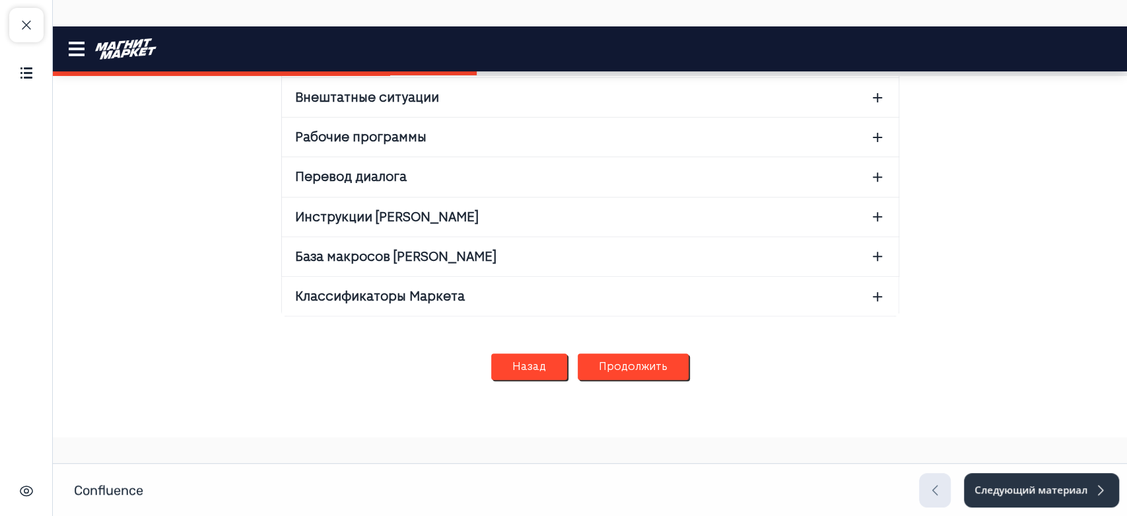
click at [641, 357] on button "Продолжить" at bounding box center [633, 366] width 111 height 26
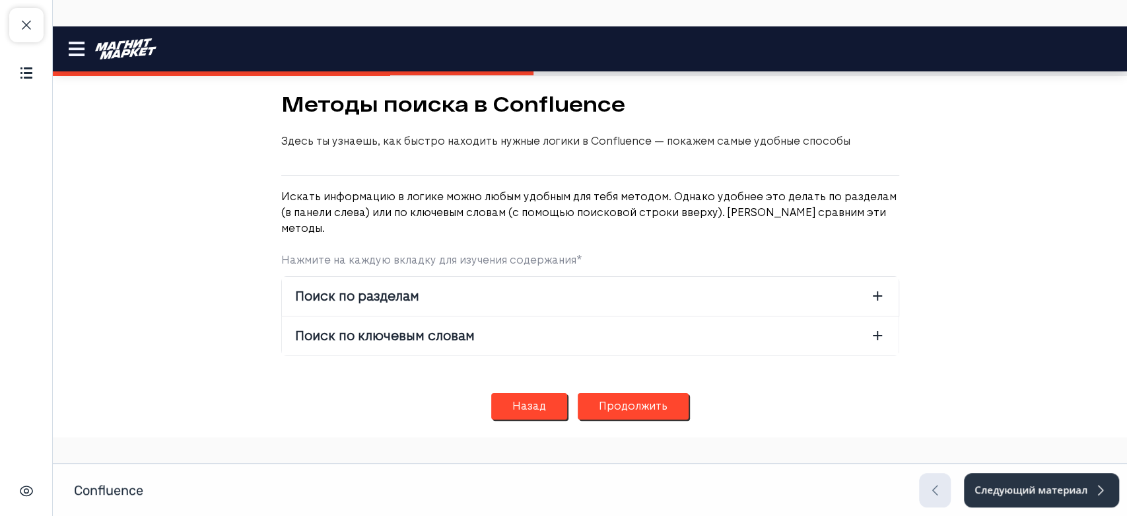
scroll to position [66, 0]
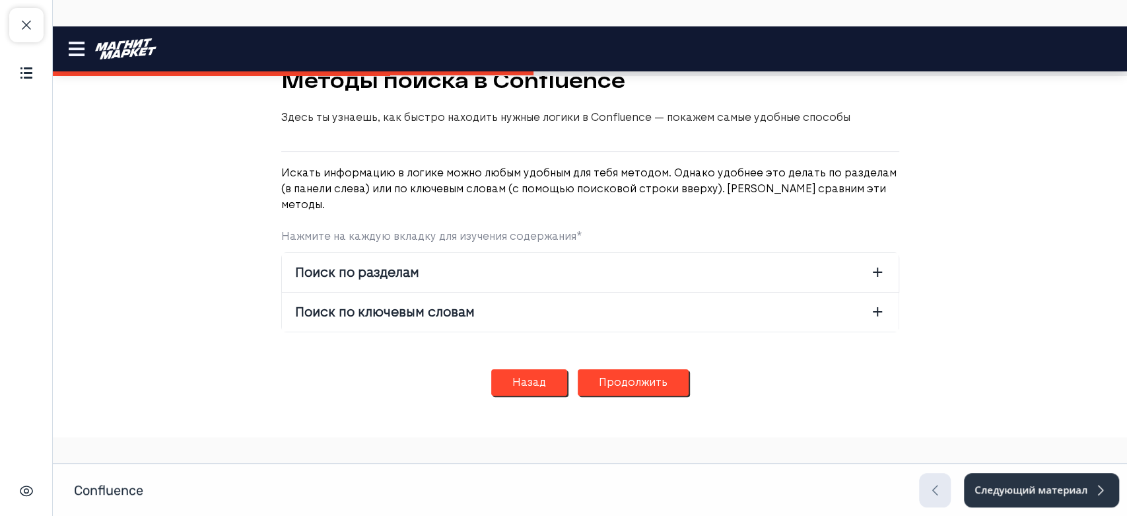
click at [646, 369] on button "Продолжить" at bounding box center [633, 382] width 111 height 26
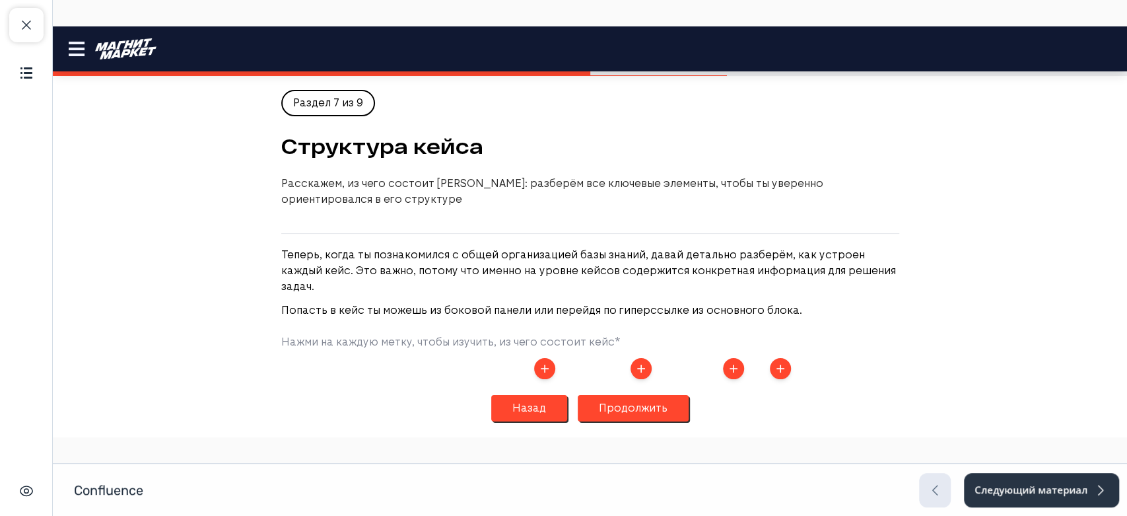
scroll to position [374, 0]
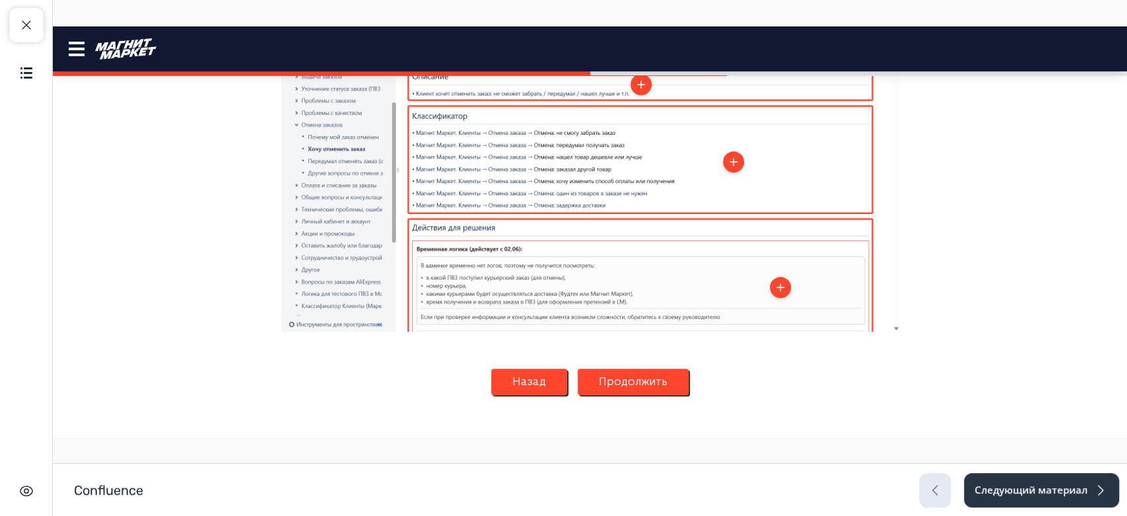
click at [646, 369] on button "Продолжить" at bounding box center [633, 382] width 111 height 26
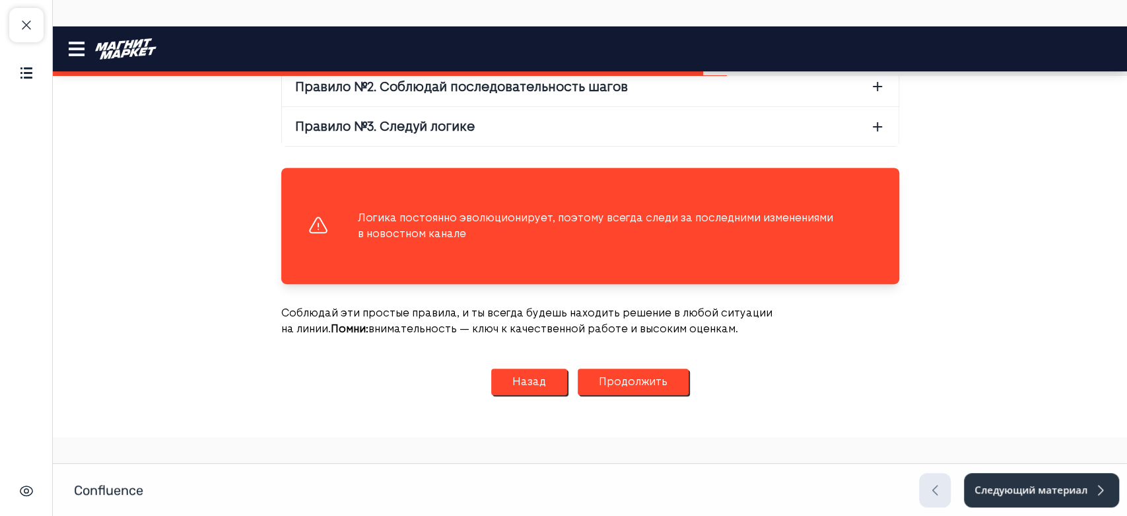
scroll to position [306, 0]
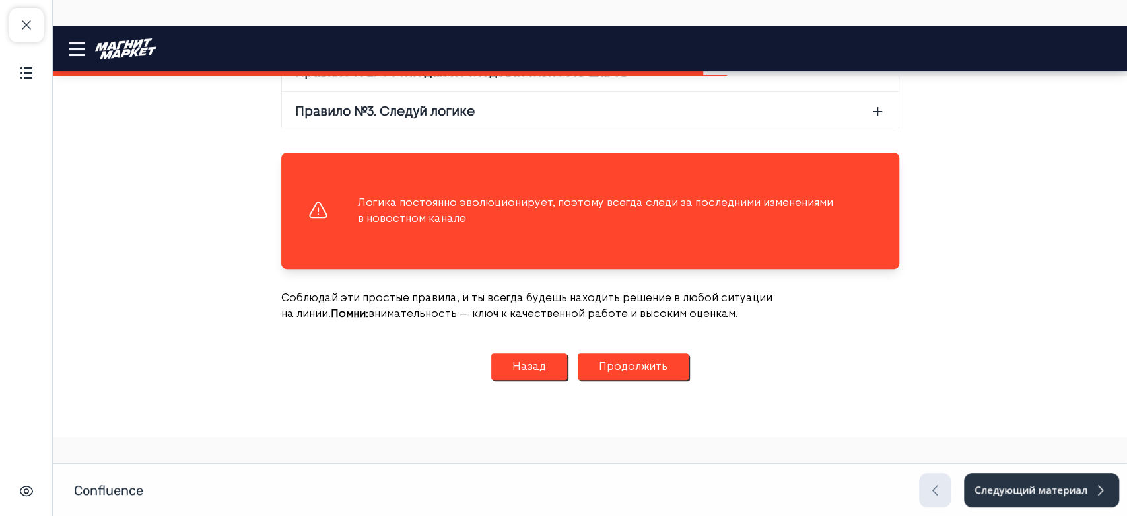
click at [647, 355] on button "Продолжить" at bounding box center [633, 366] width 111 height 26
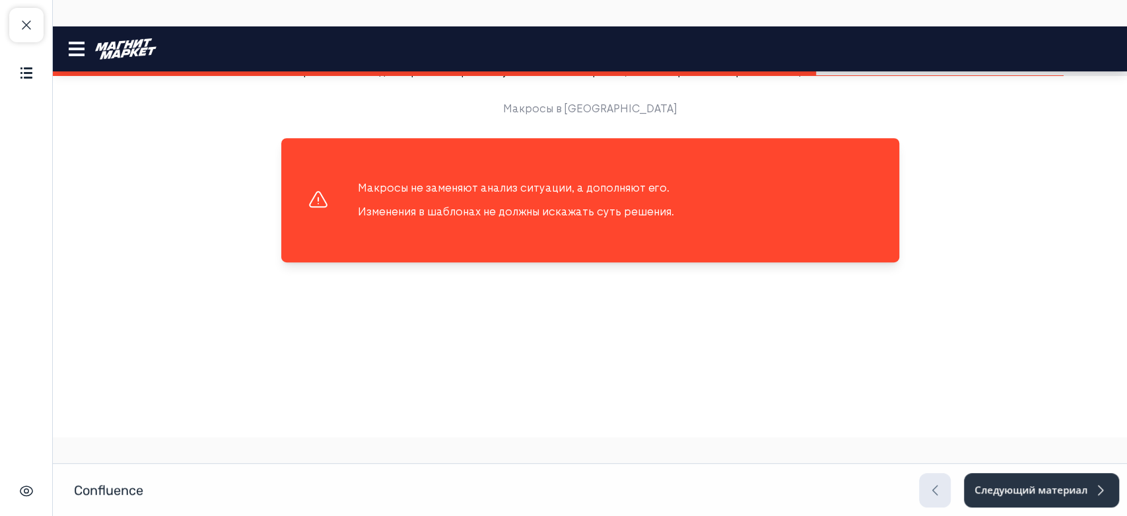
scroll to position [676, 0]
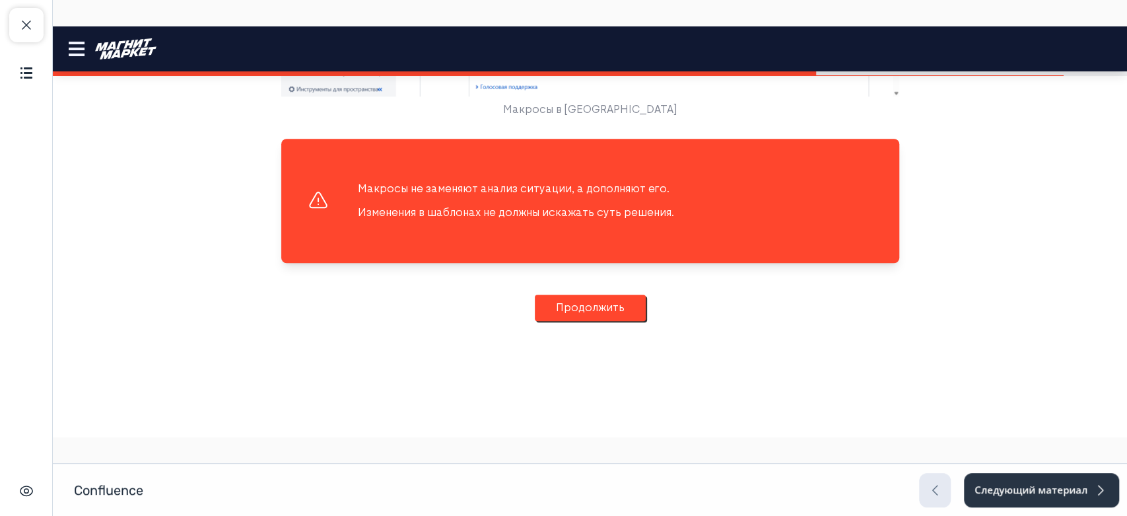
click at [626, 320] on button "Продолжить" at bounding box center [590, 308] width 111 height 26
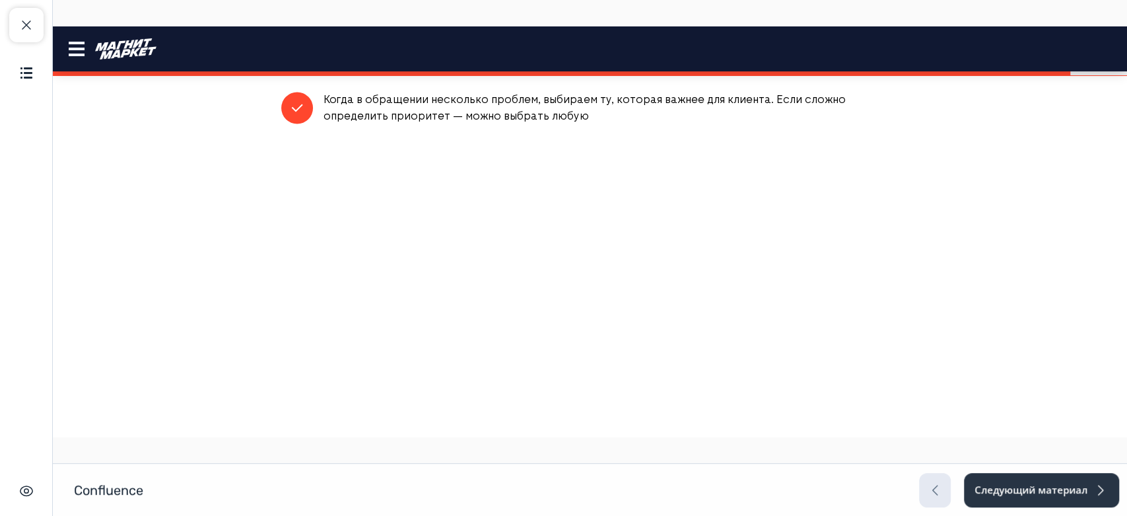
scroll to position [2284, 0]
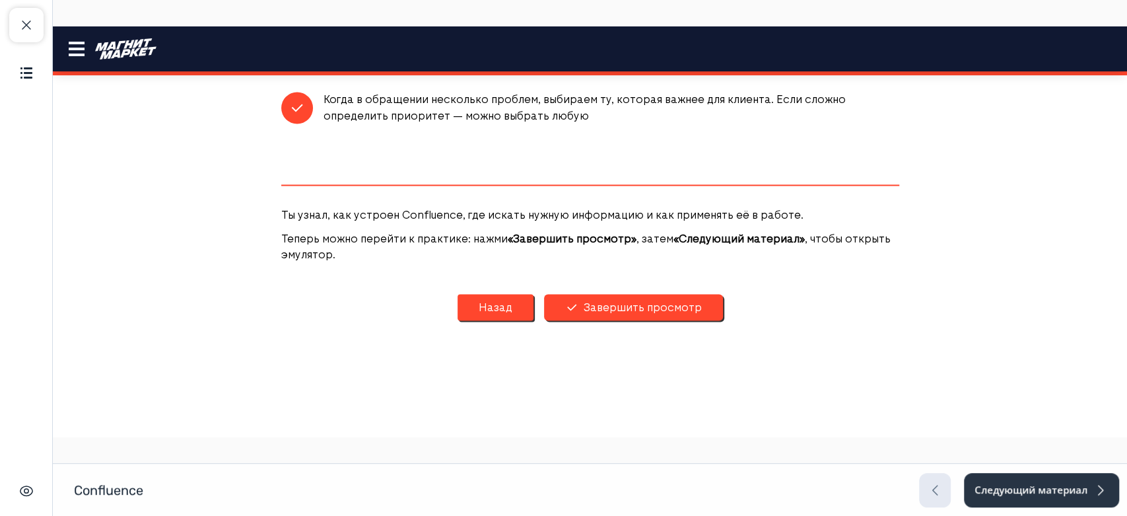
click at [691, 310] on button "Завершить просмотр" at bounding box center [633, 307] width 179 height 26
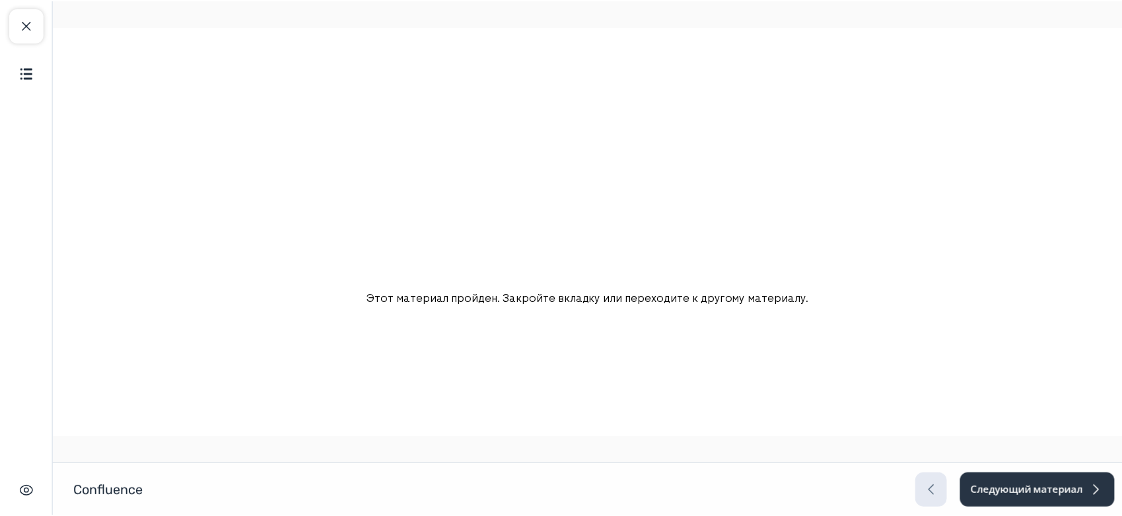
scroll to position [0, 0]
click at [984, 478] on button "Следующий материал" at bounding box center [1041, 490] width 157 height 34
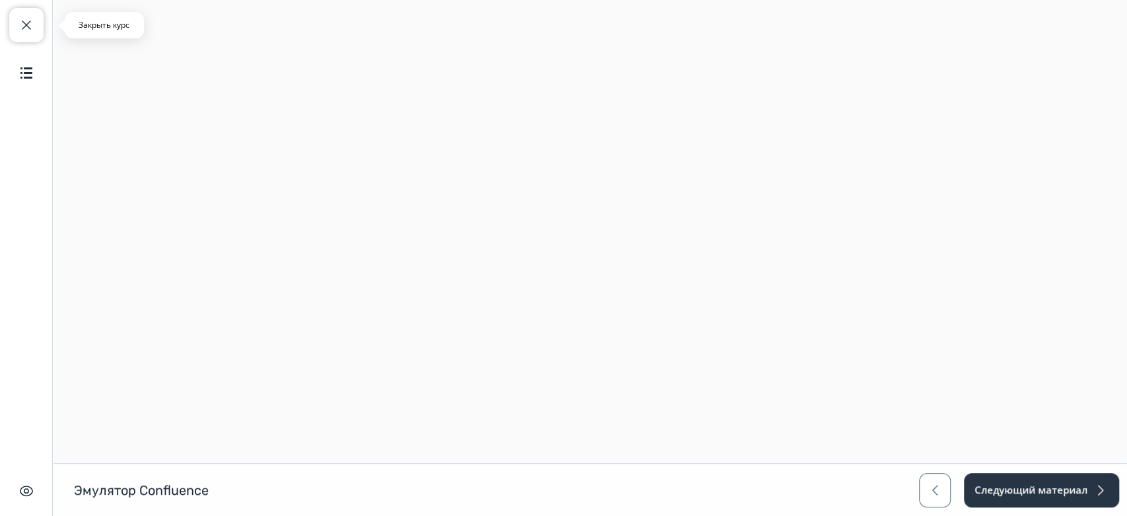
click at [31, 34] on button "Закрыть курс" at bounding box center [26, 25] width 34 height 34
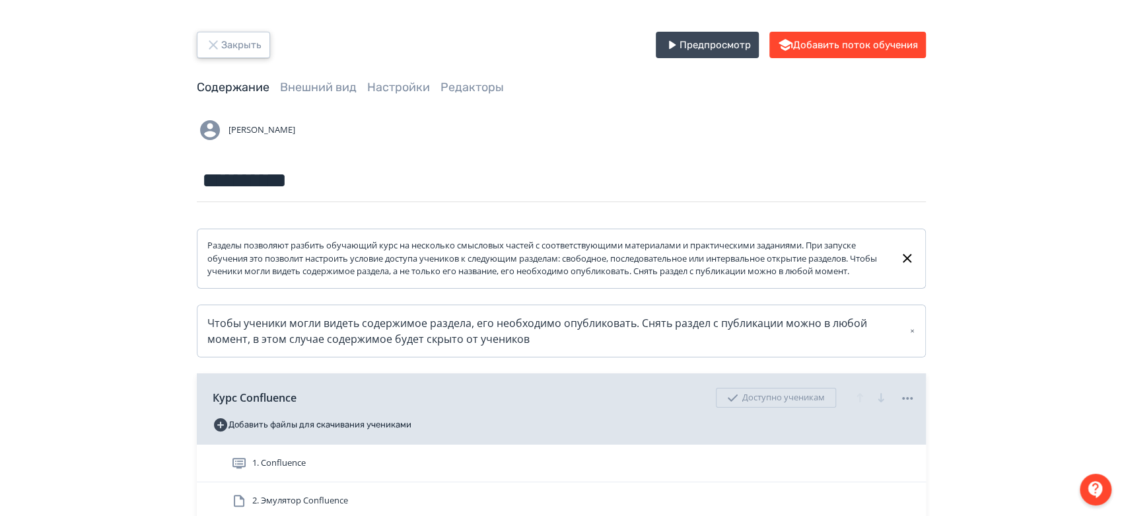
click at [216, 36] on button "Закрыть" at bounding box center [233, 45] width 73 height 26
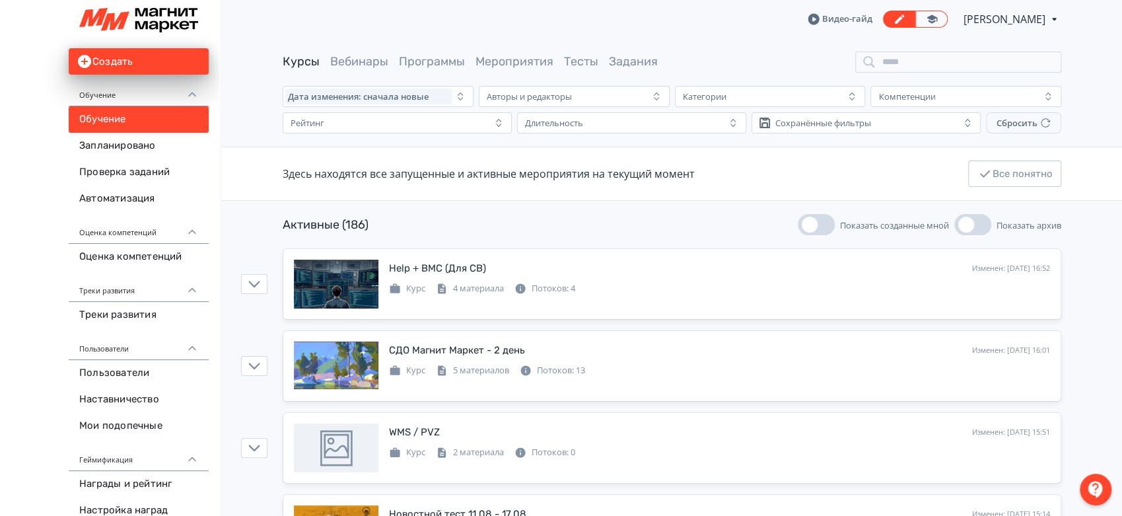
click at [1007, 15] on span "[PERSON_NAME]" at bounding box center [1006, 19] width 84 height 16
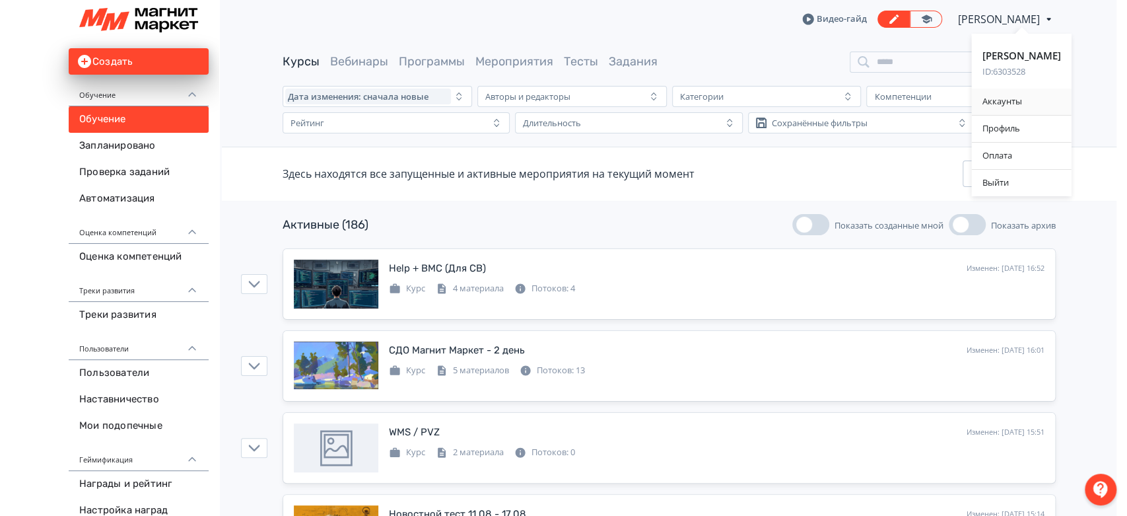
click at [1009, 96] on div "Аккаунты" at bounding box center [1022, 102] width 100 height 26
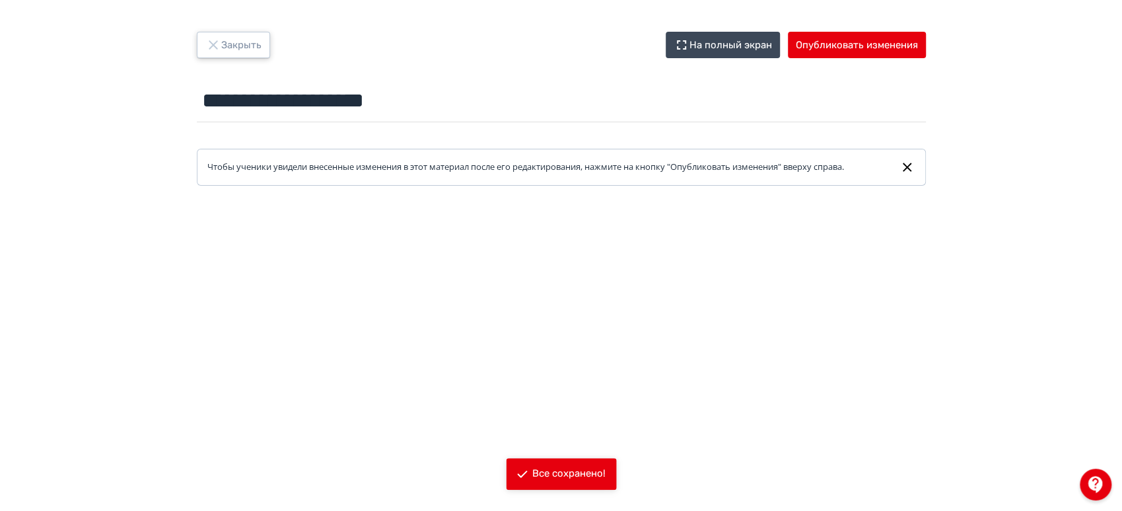
click at [252, 48] on button "Закрыть" at bounding box center [233, 45] width 73 height 26
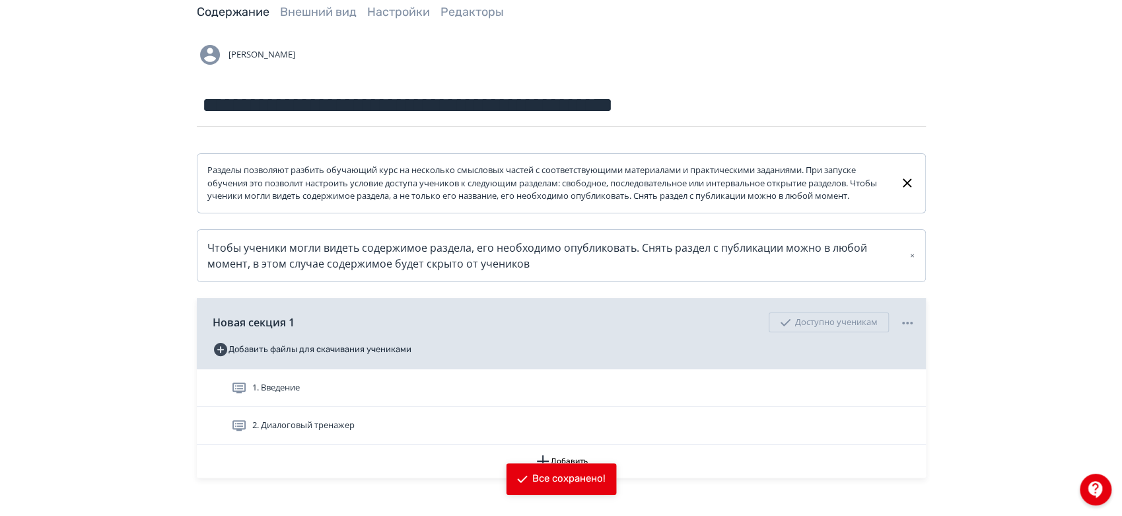
scroll to position [160, 0]
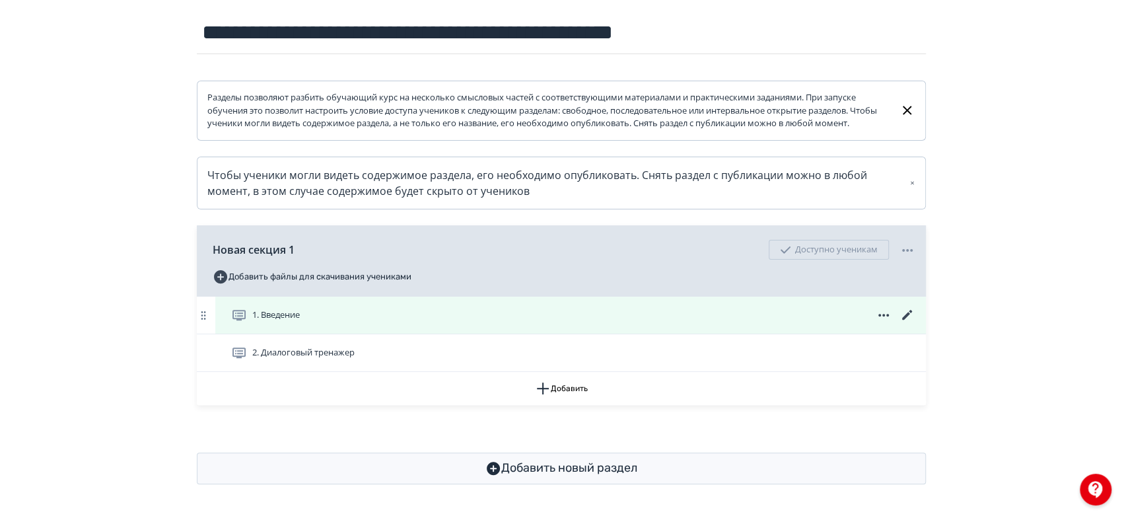
click at [905, 319] on icon at bounding box center [908, 315] width 16 height 16
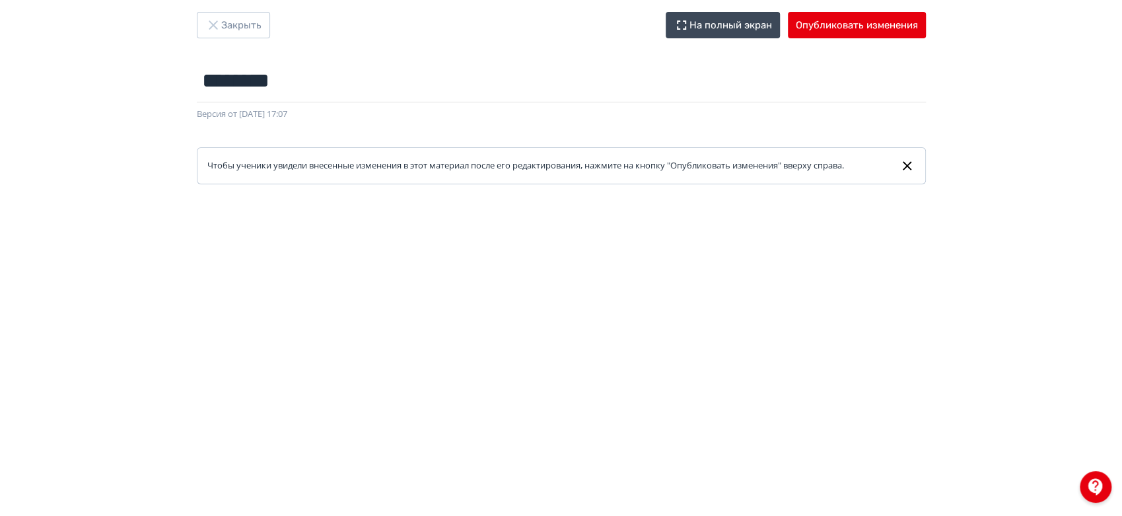
scroll to position [20, 0]
click at [850, 24] on button "Опубликовать изменения" at bounding box center [857, 25] width 138 height 26
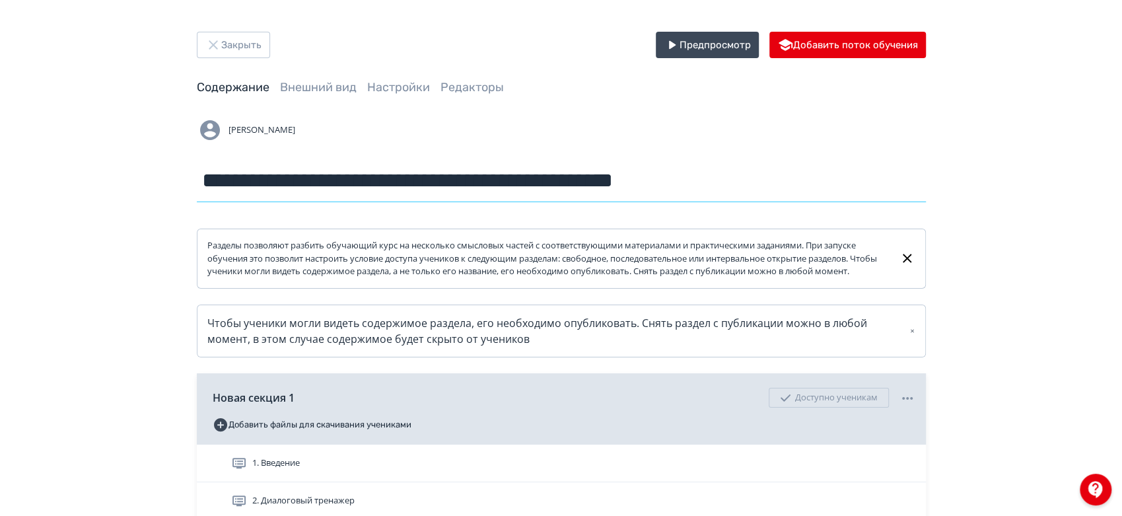
drag, startPoint x: 201, startPoint y: 183, endPoint x: 445, endPoint y: 190, distance: 244.5
click at [445, 190] on input "**********" at bounding box center [561, 180] width 729 height 43
click at [303, 402] on icon at bounding box center [304, 397] width 10 height 10
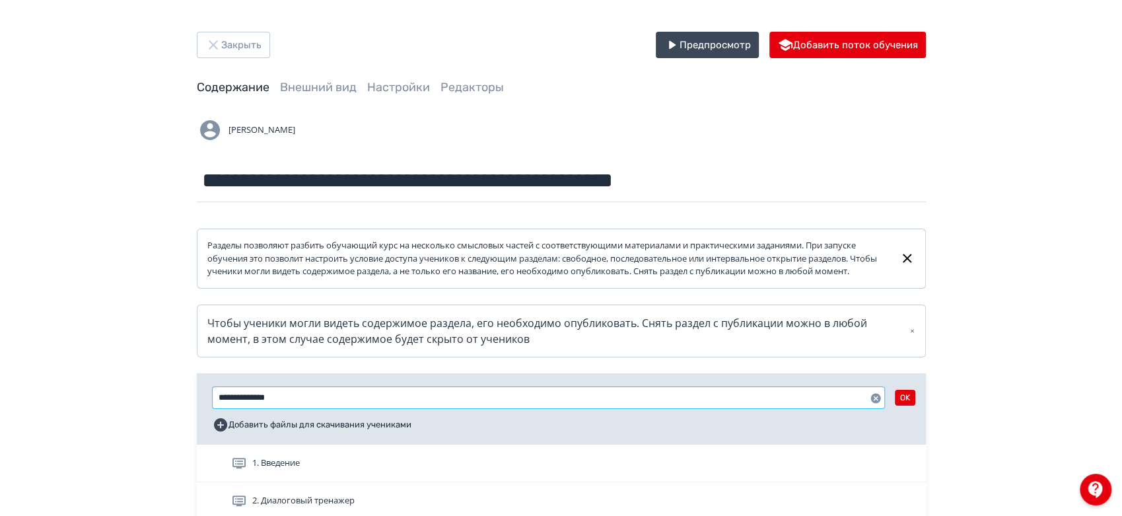
drag, startPoint x: 310, startPoint y: 410, endPoint x: 182, endPoint y: 389, distance: 130.4
click at [182, 389] on div "**********" at bounding box center [561, 332] width 793 height 600
paste input "******"
type input "**********"
click at [410, 385] on div "**********" at bounding box center [561, 408] width 729 height 71
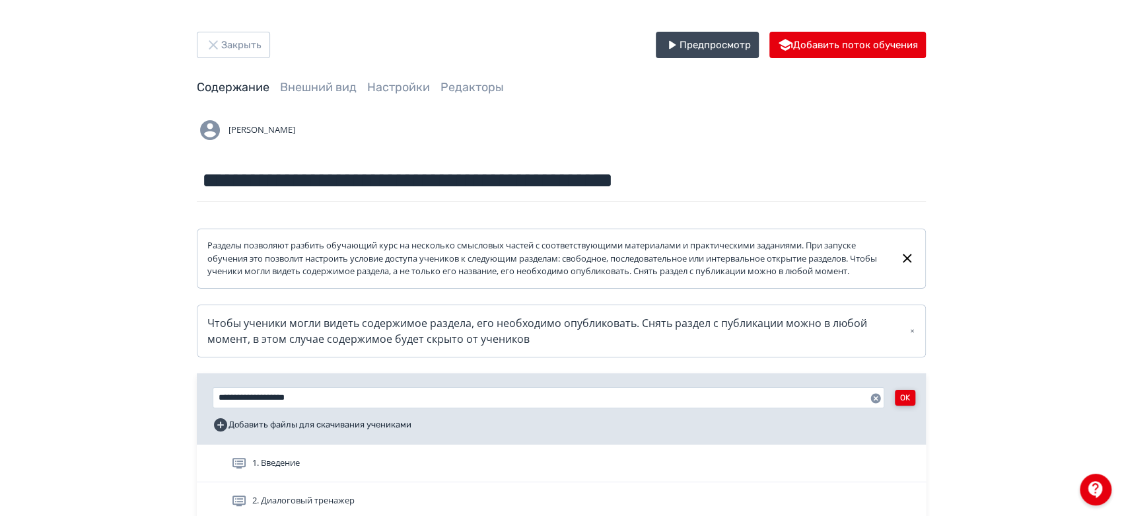
click at [904, 406] on button "OK" at bounding box center [905, 398] width 20 height 16
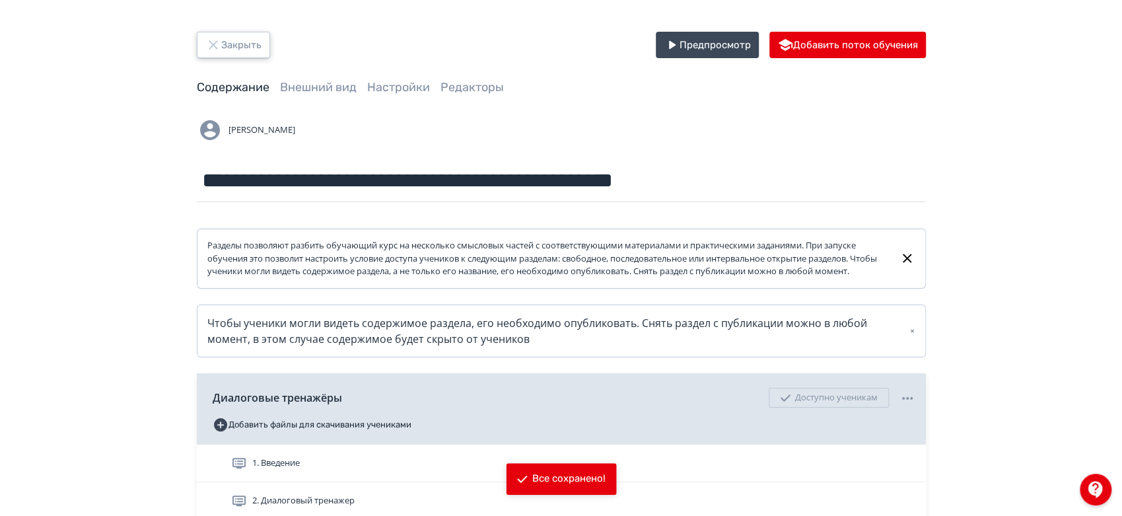
click at [242, 48] on button "Закрыть" at bounding box center [233, 45] width 73 height 26
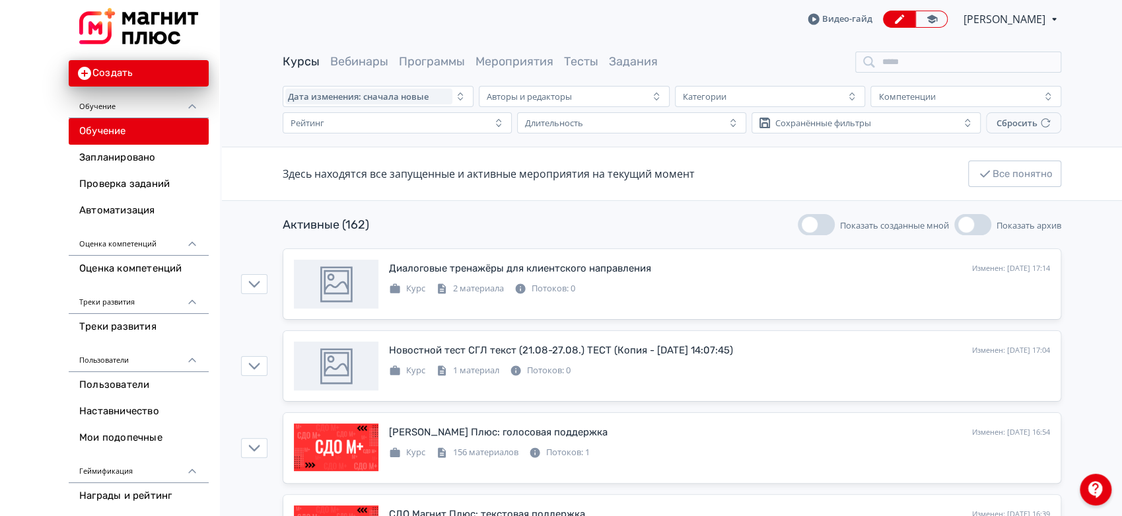
click at [1023, 22] on span "[PERSON_NAME]" at bounding box center [1006, 19] width 84 height 16
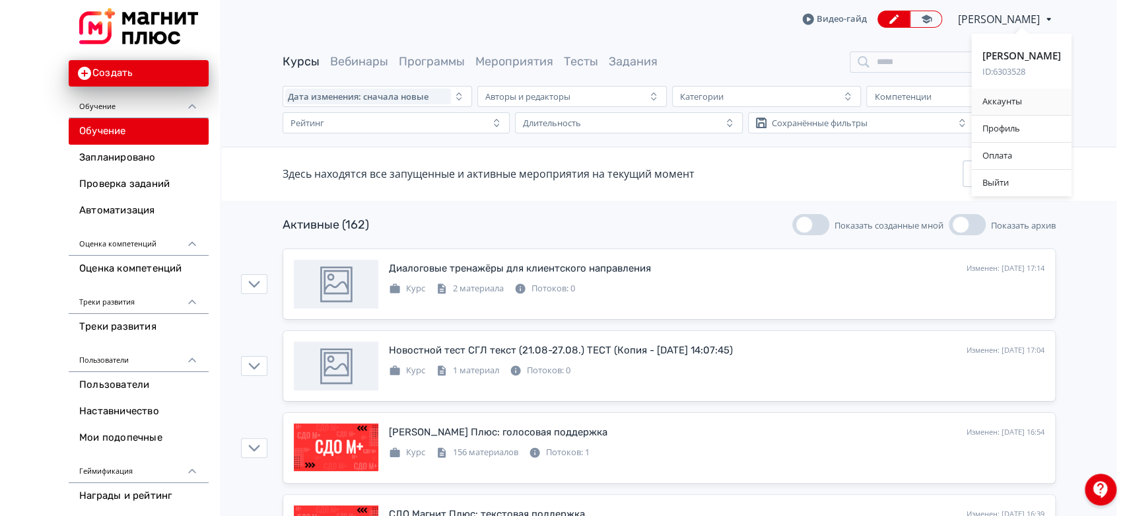
click at [1031, 99] on div "Аккаунты" at bounding box center [1022, 102] width 100 height 26
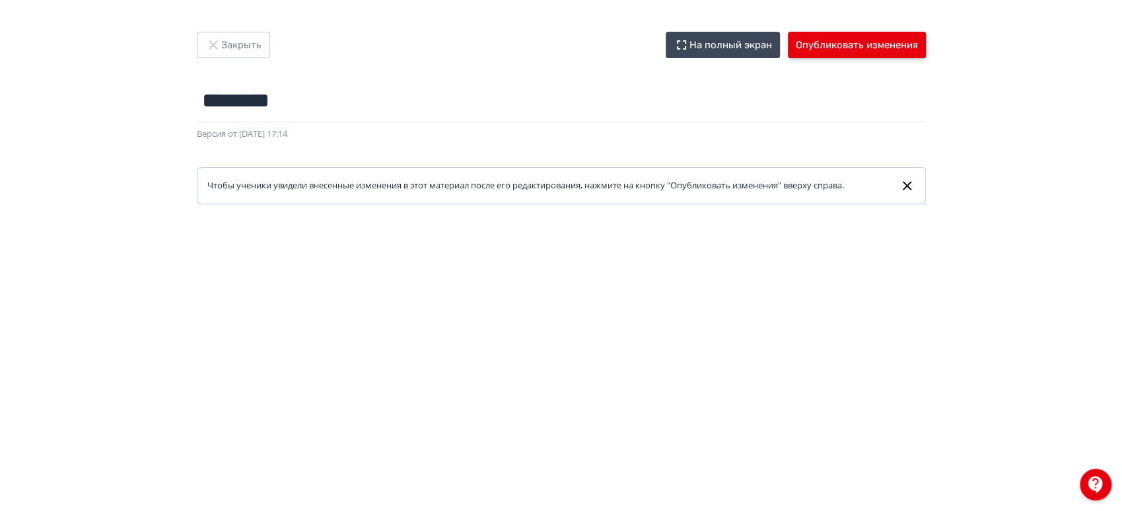
click at [822, 46] on button "Опубликовать изменения" at bounding box center [857, 45] width 138 height 26
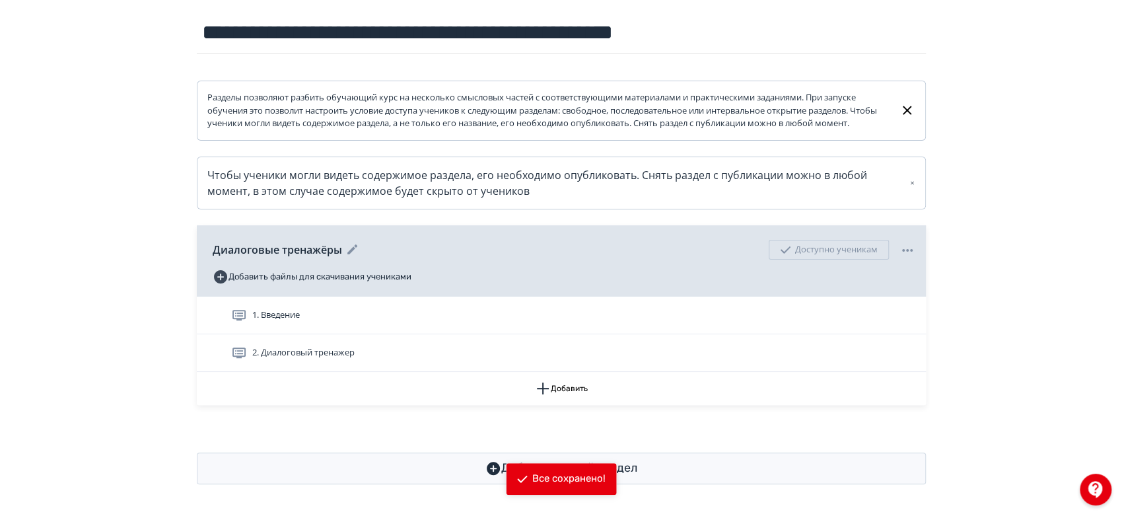
scroll to position [160, 0]
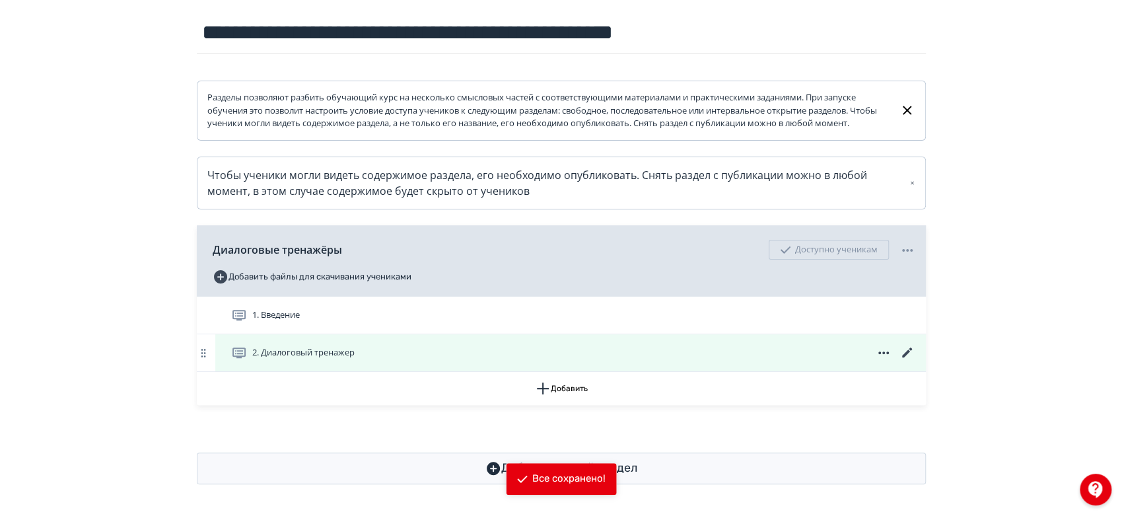
click at [904, 352] on icon at bounding box center [908, 353] width 16 height 16
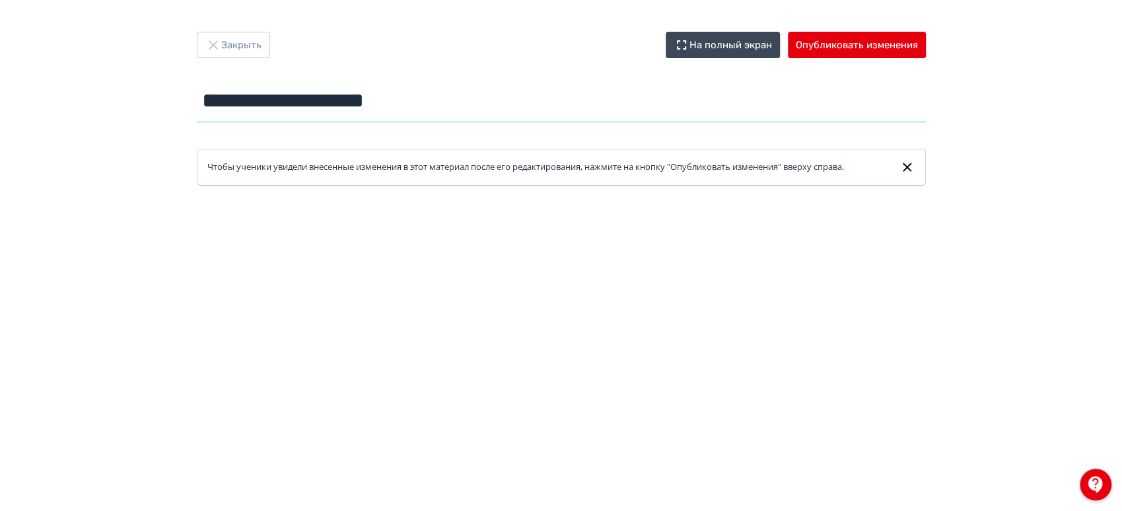
drag, startPoint x: 436, startPoint y: 109, endPoint x: 455, endPoint y: 112, distance: 19.4
click at [455, 112] on input "**********" at bounding box center [561, 100] width 729 height 43
drag, startPoint x: 486, startPoint y: 93, endPoint x: 159, endPoint y: 81, distance: 327.9
click at [159, 81] on div "**********" at bounding box center [561, 255] width 1122 height 447
type input "**********"
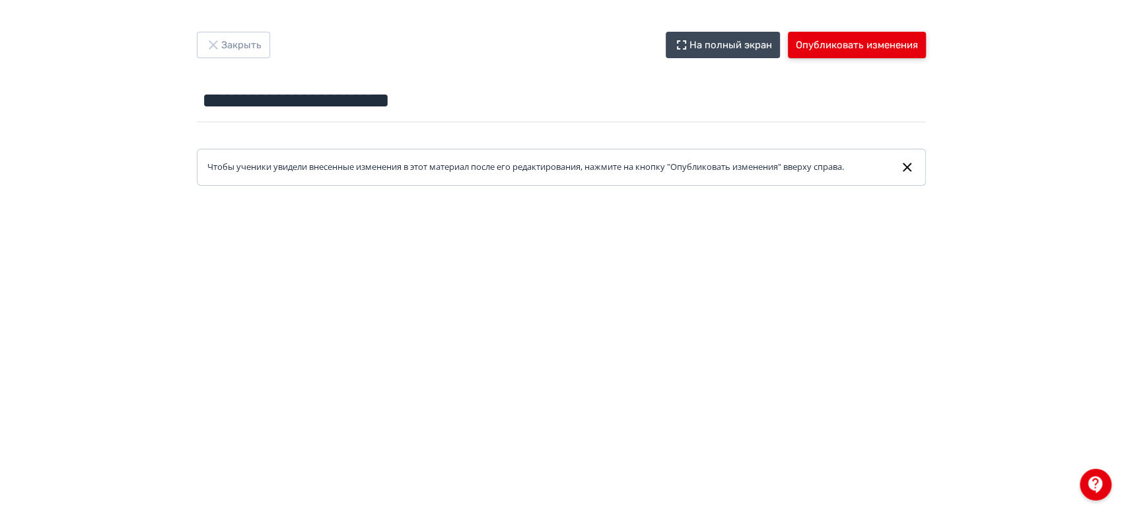
click at [805, 48] on button "Опубликовать изменения" at bounding box center [857, 45] width 138 height 26
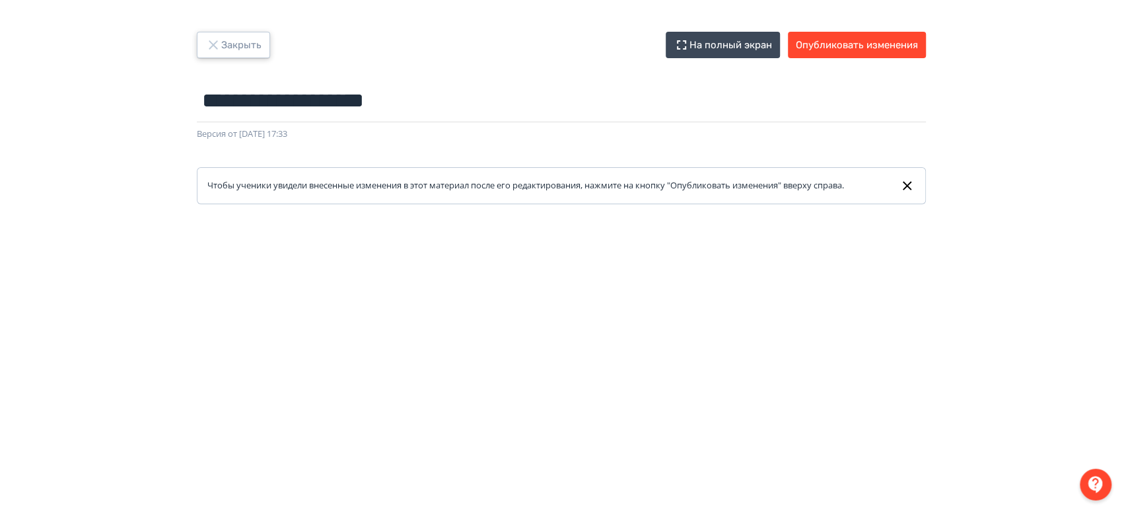
click at [260, 46] on button "Закрыть" at bounding box center [233, 45] width 73 height 26
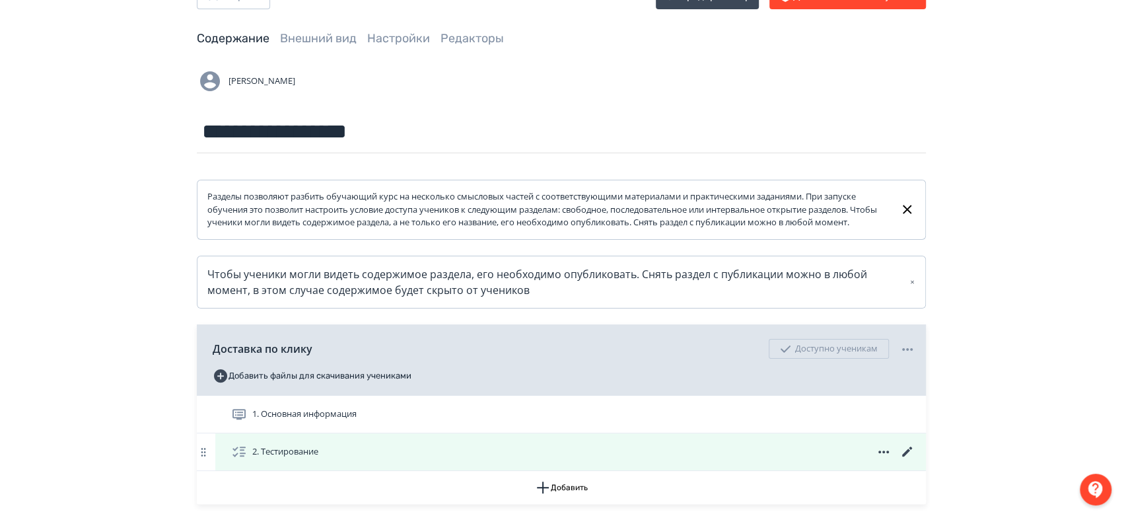
scroll to position [147, 0]
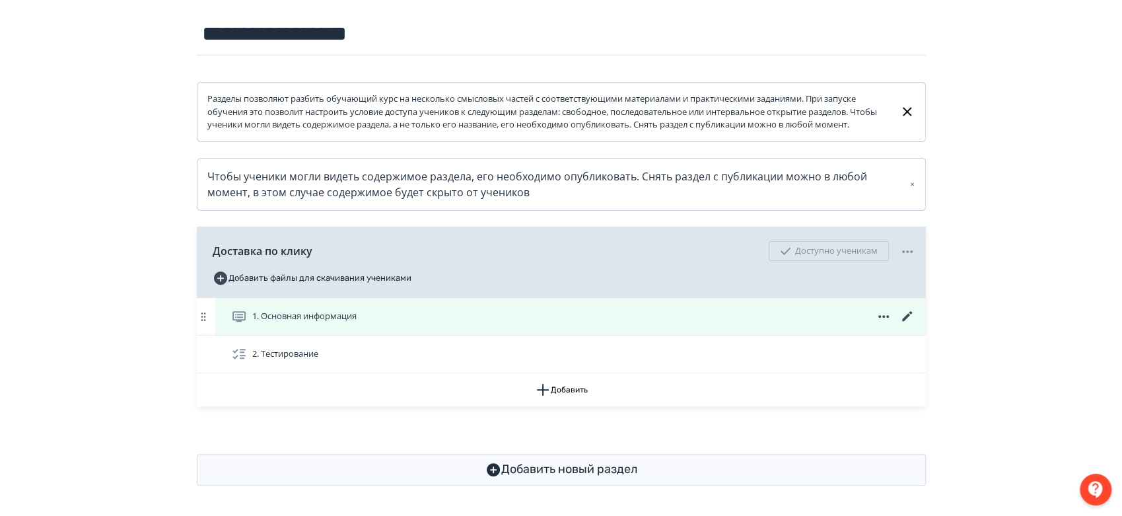
click at [911, 324] on icon at bounding box center [908, 316] width 16 height 16
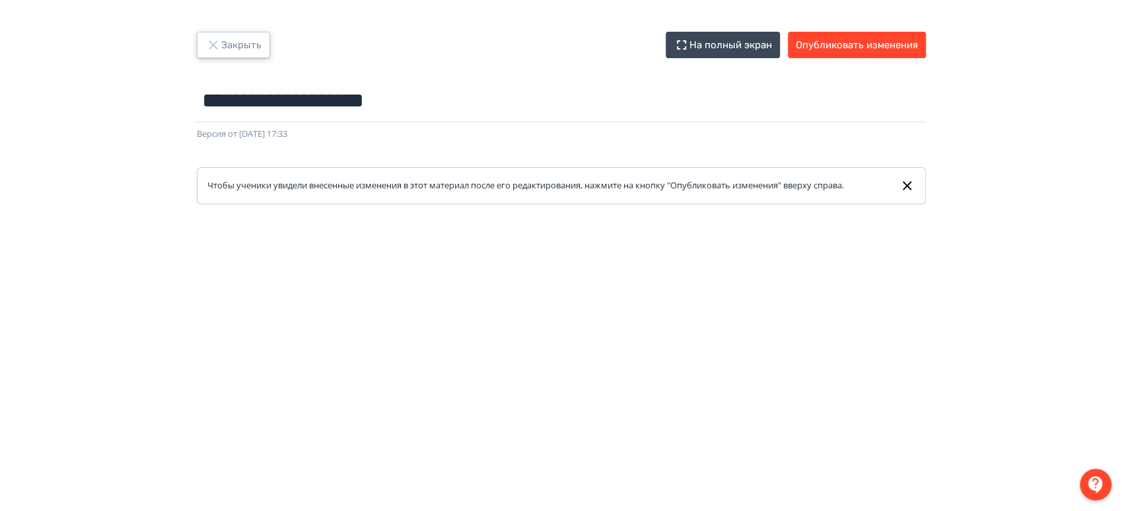
click at [250, 33] on button "Закрыть" at bounding box center [233, 45] width 73 height 26
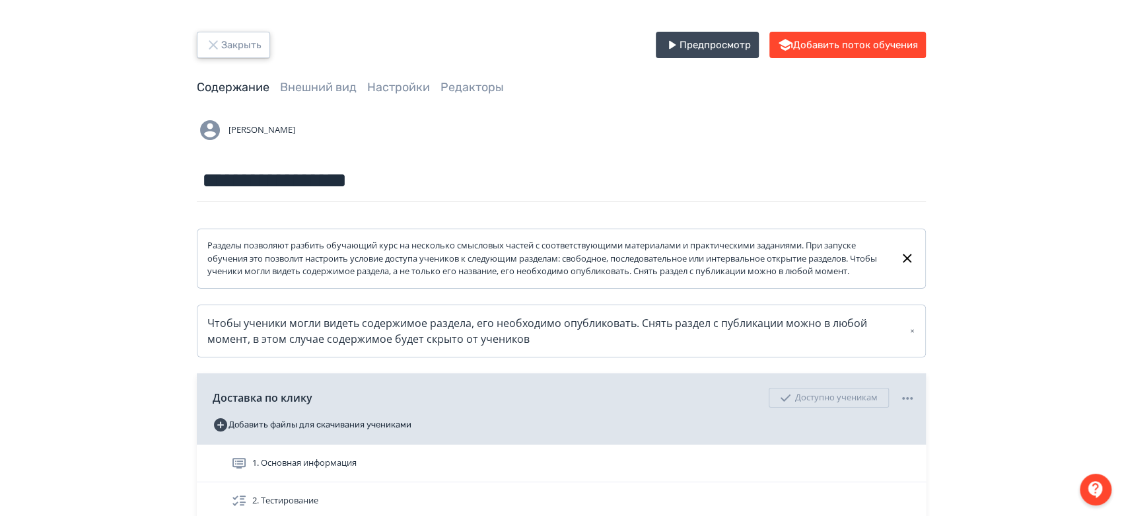
click at [249, 44] on button "Закрыть" at bounding box center [233, 45] width 73 height 26
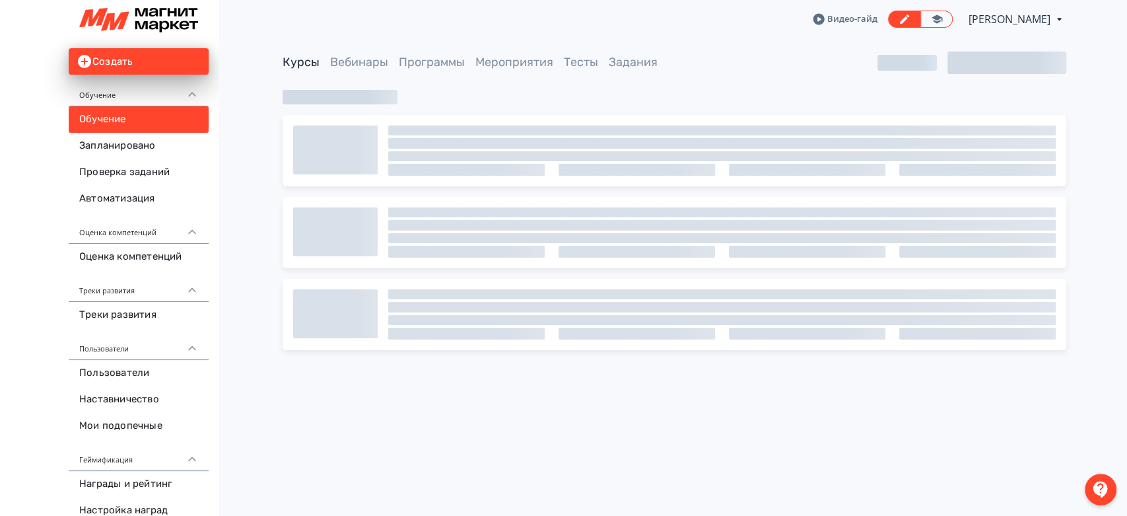
click at [1029, 20] on span "[PERSON_NAME]" at bounding box center [1011, 19] width 84 height 16
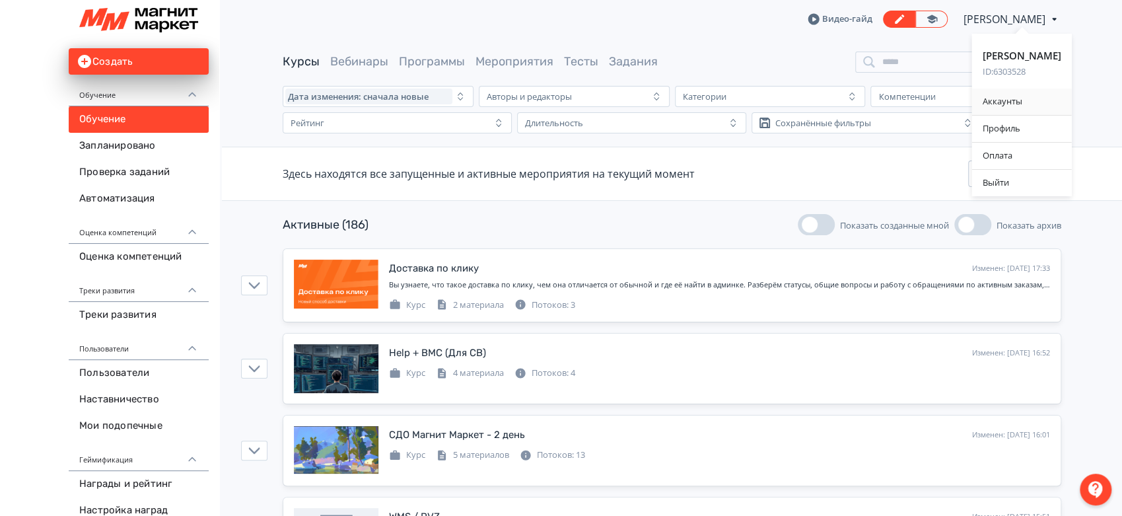
click at [1004, 100] on div "Аккаунты" at bounding box center [1022, 102] width 100 height 26
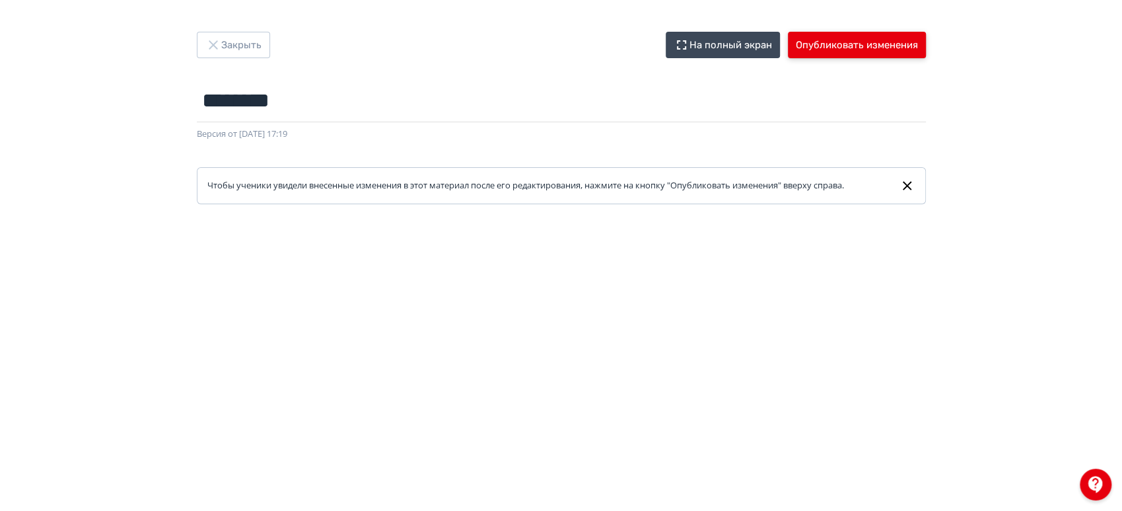
click at [815, 48] on button "Опубликовать изменения" at bounding box center [857, 45] width 138 height 26
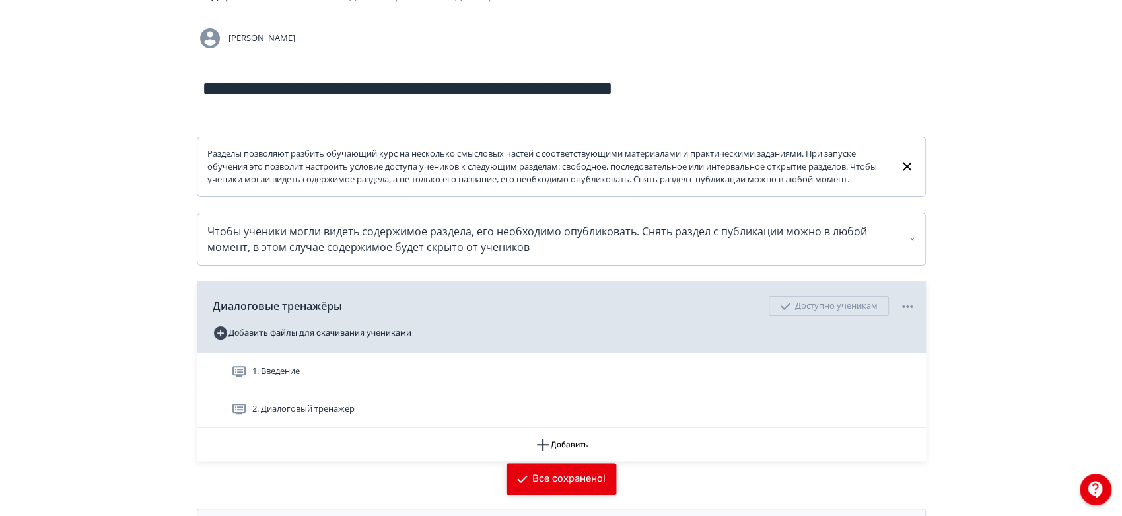
scroll to position [160, 0]
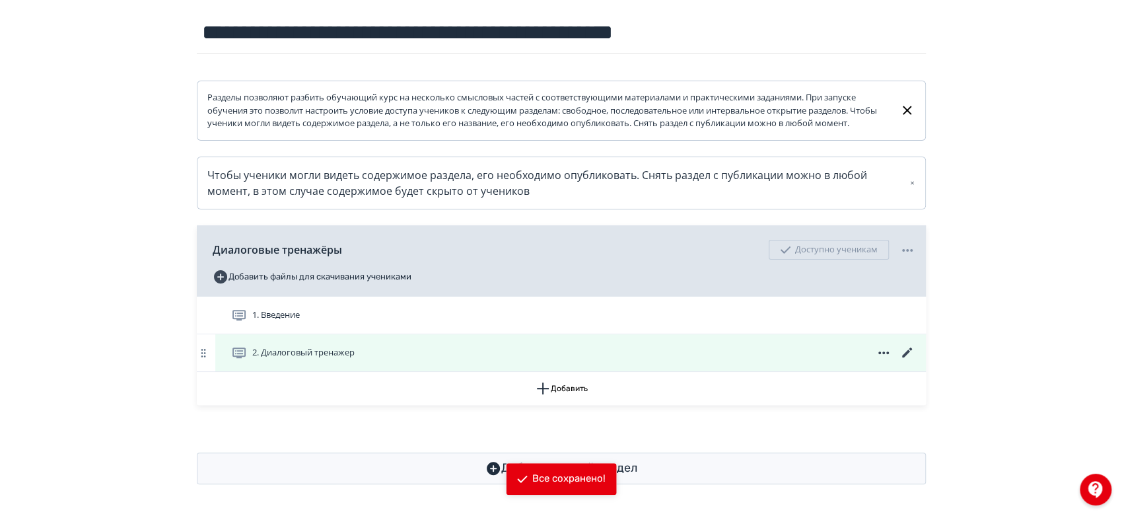
click at [907, 351] on icon at bounding box center [907, 352] width 10 height 10
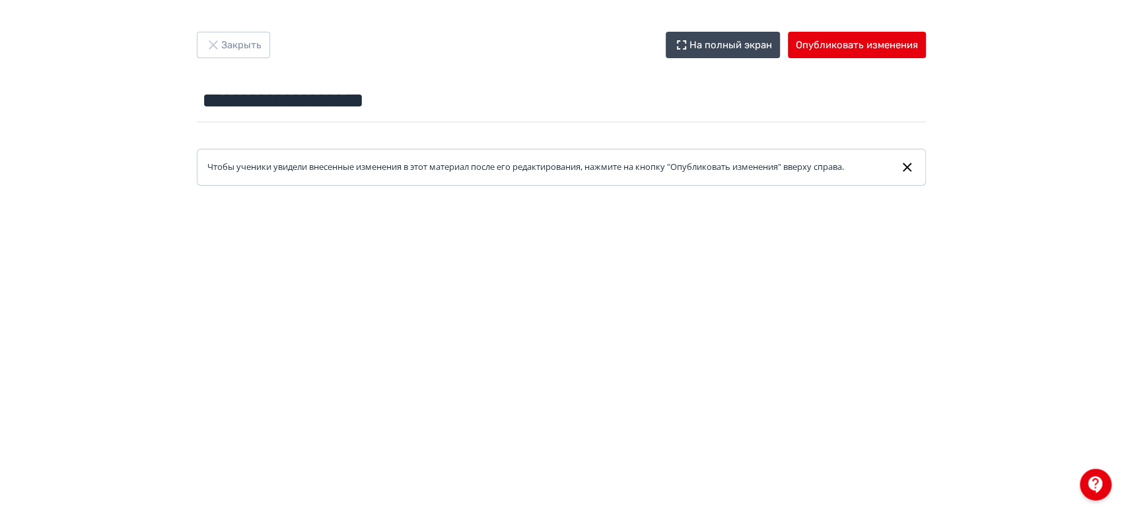
click at [213, 24] on div "**********" at bounding box center [561, 255] width 1122 height 511
click at [220, 50] on icon "button" at bounding box center [213, 45] width 16 height 16
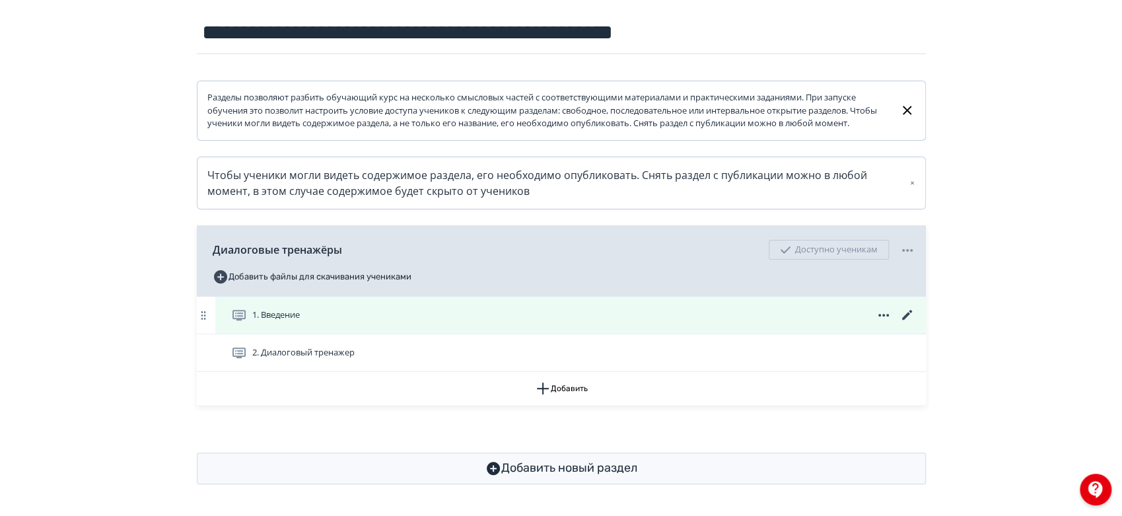
click at [906, 320] on icon at bounding box center [908, 315] width 16 height 16
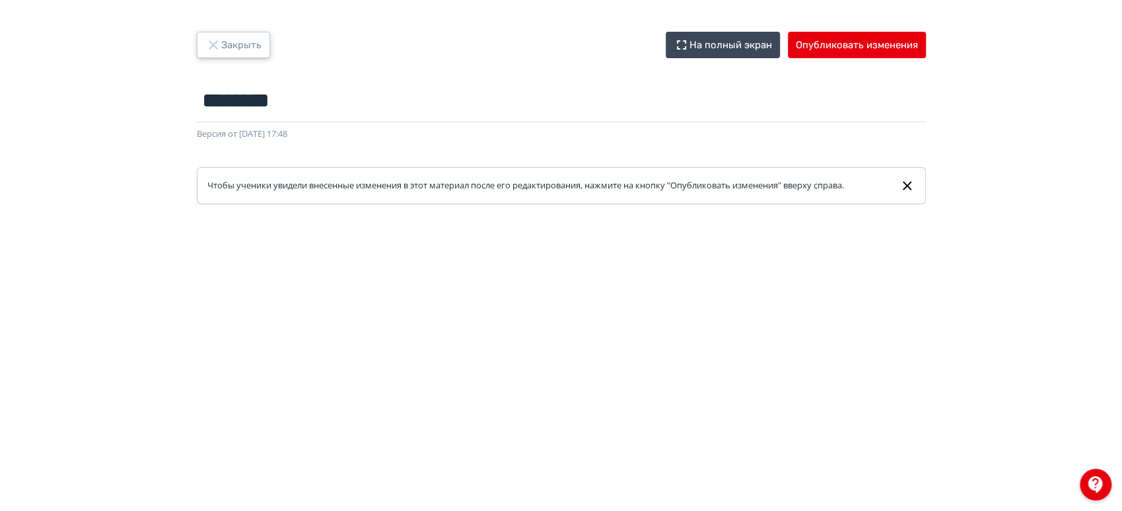
click at [236, 41] on button "Закрыть" at bounding box center [233, 45] width 73 height 26
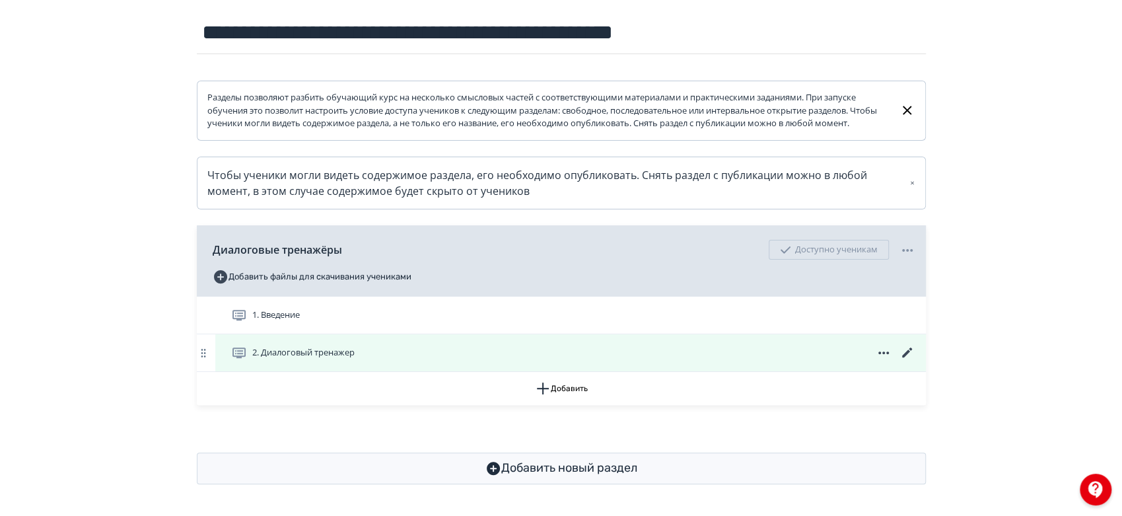
scroll to position [160, 0]
click at [904, 357] on icon at bounding box center [907, 352] width 10 height 10
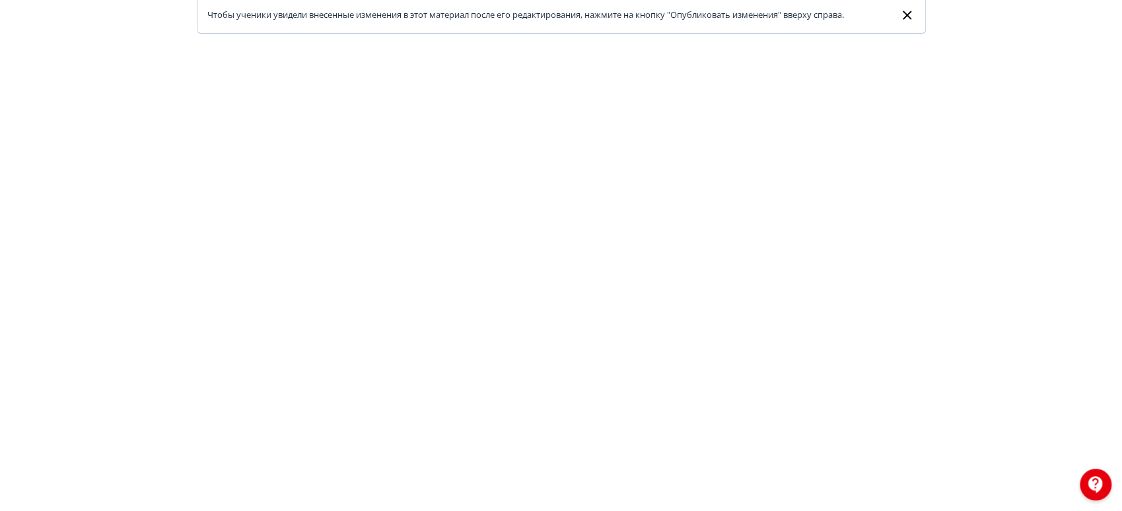
scroll to position [293, 0]
